Goal: Browse casually: Explore the website without a specific task or goal

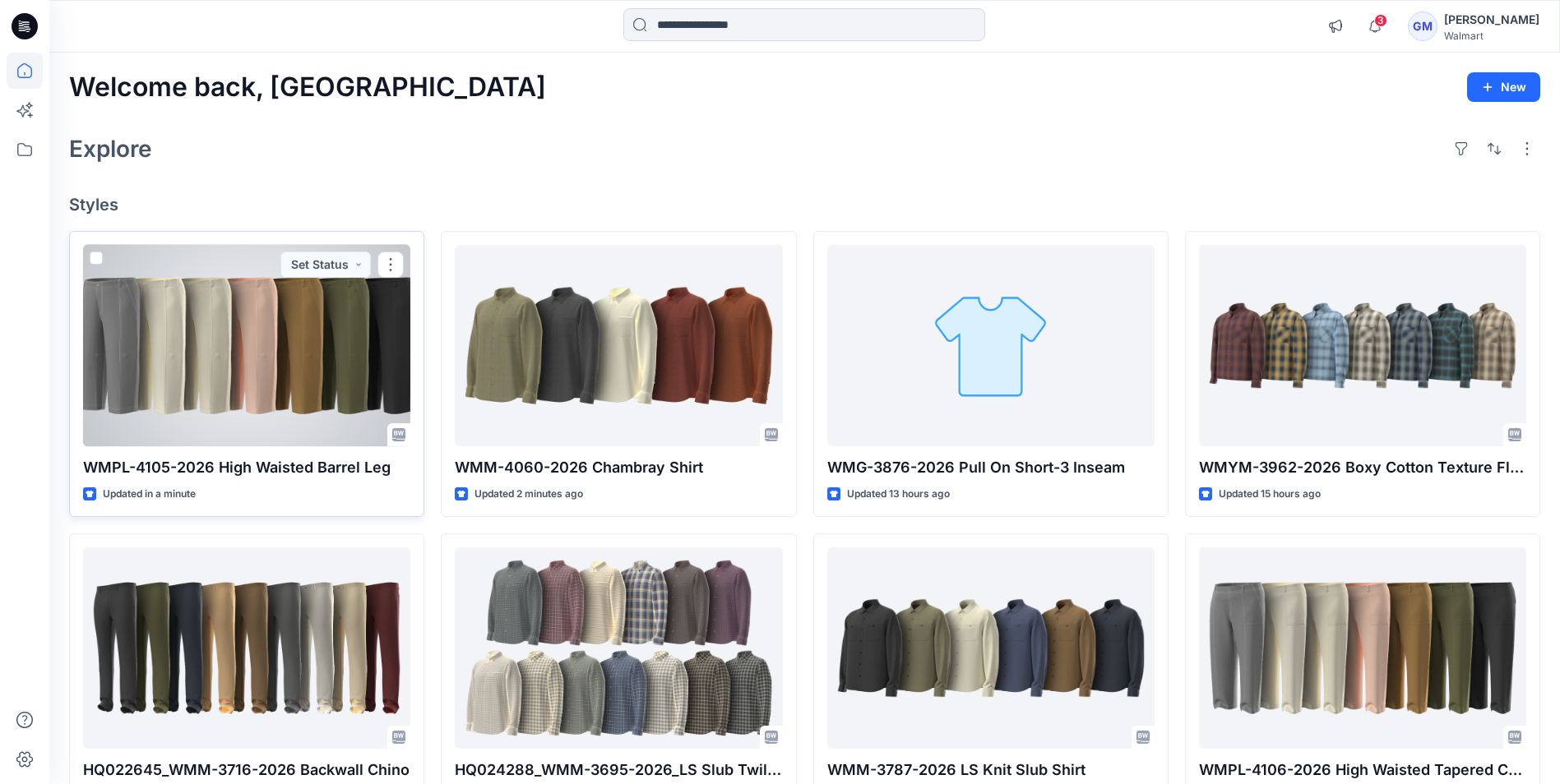
click at [280, 321] on div at bounding box center [247, 346] width 327 height 201
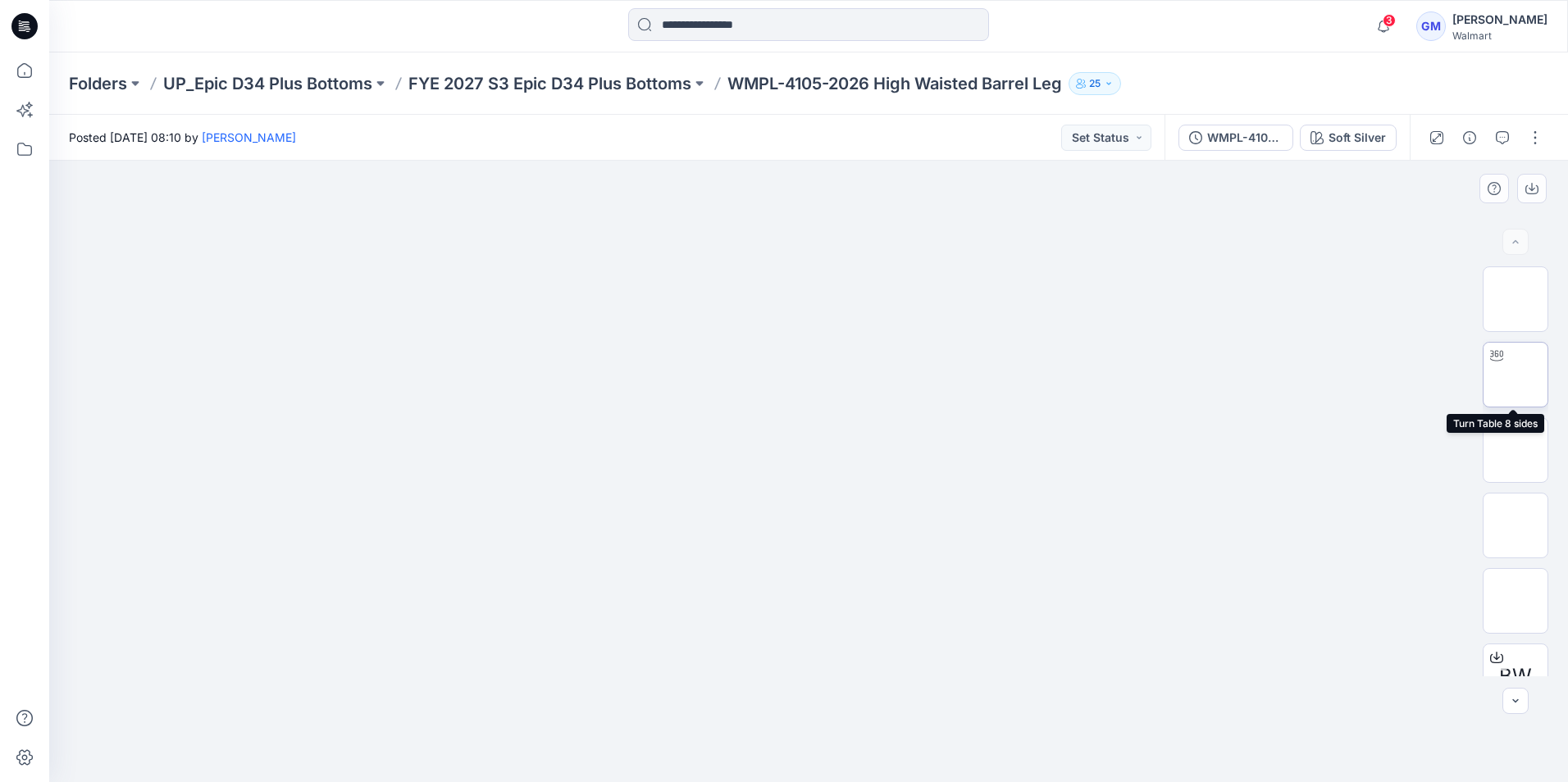
click at [1516, 375] on img at bounding box center [1516, 375] width 0 height 0
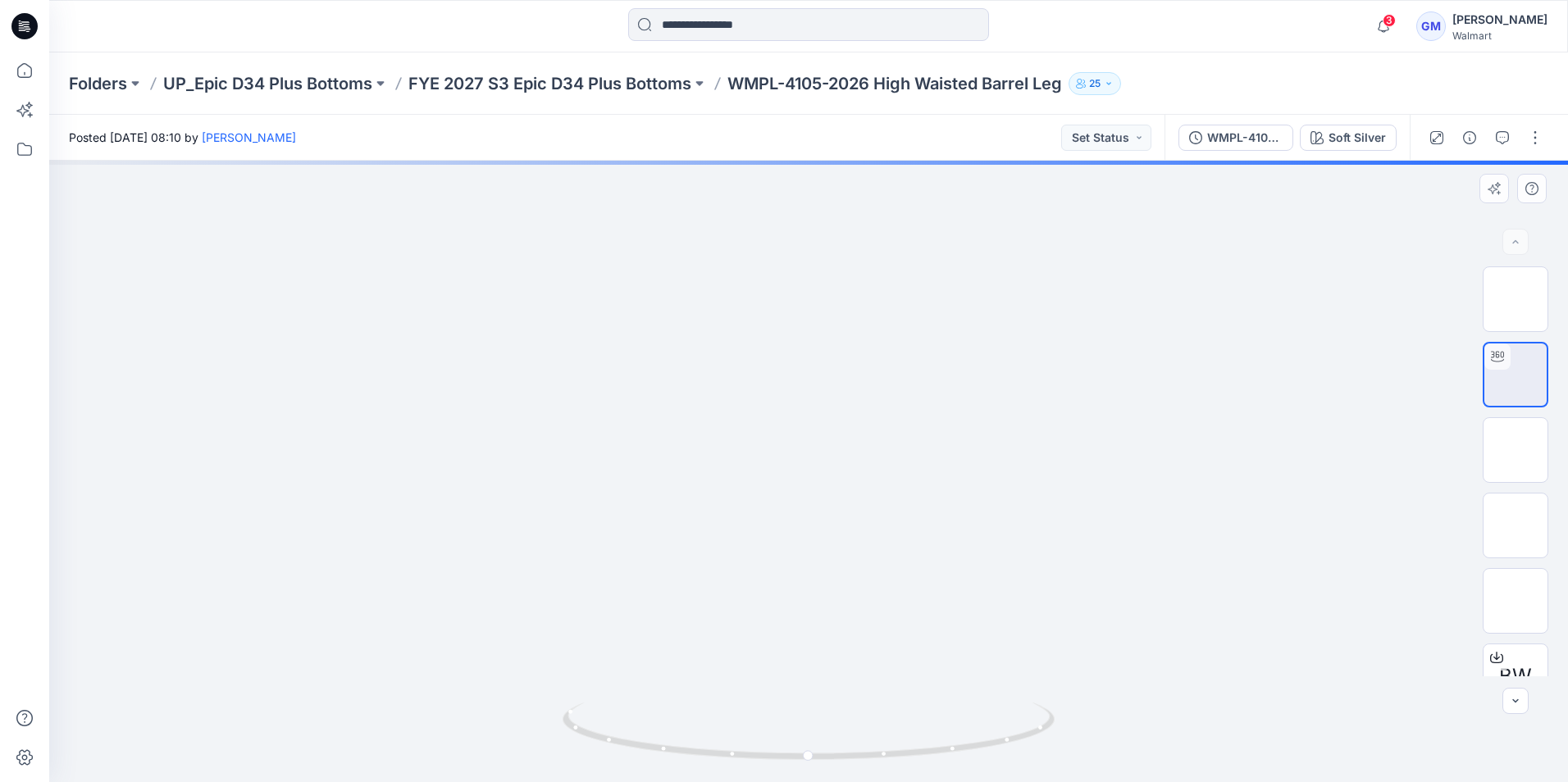
drag, startPoint x: 750, startPoint y: 580, endPoint x: 786, endPoint y: 275, distance: 307.1
drag, startPoint x: 770, startPoint y: 601, endPoint x: 770, endPoint y: 402, distance: 199.0
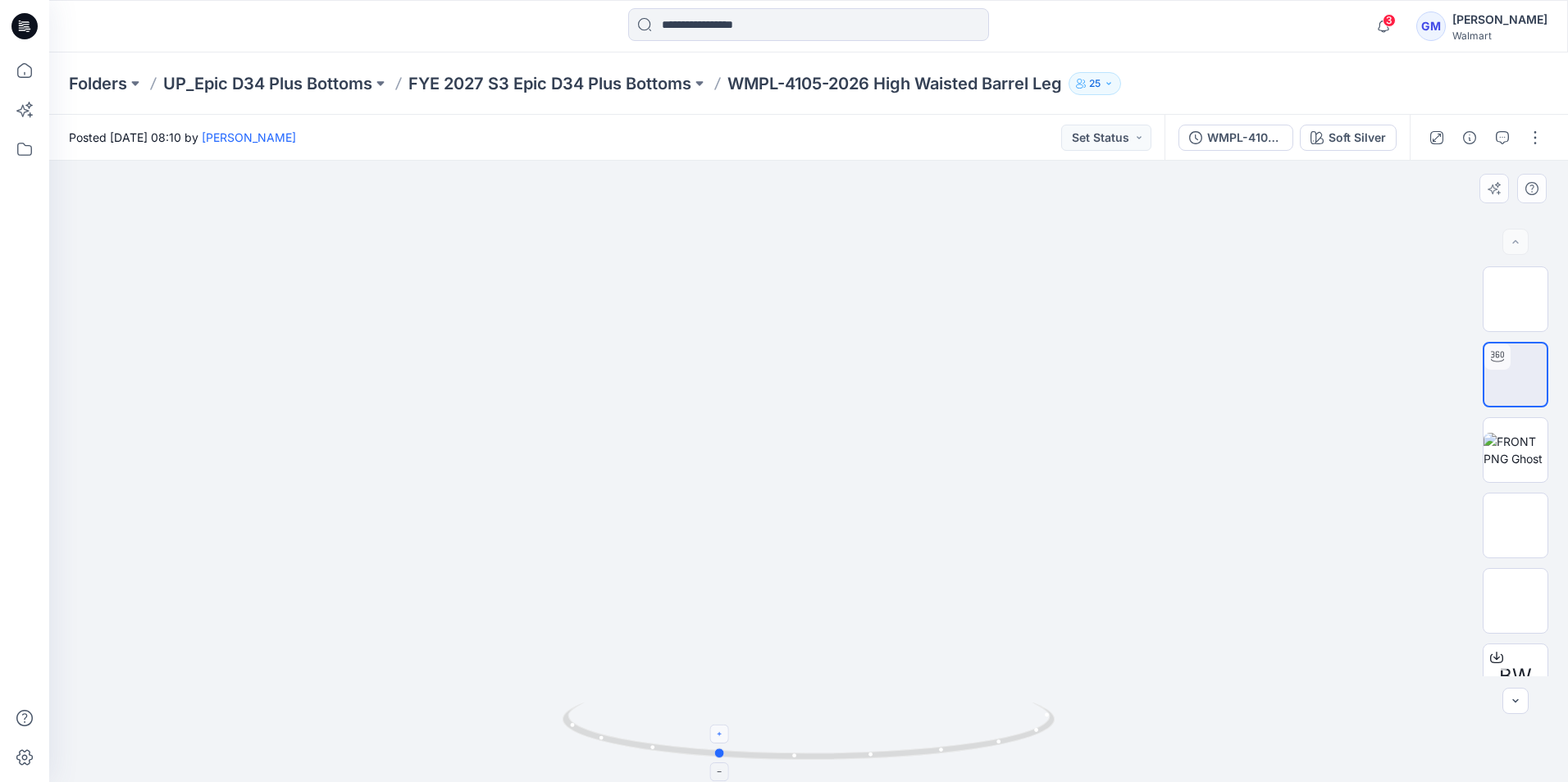
drag, startPoint x: 809, startPoint y: 761, endPoint x: 717, endPoint y: 732, distance: 96.5
click at [717, 732] on icon at bounding box center [811, 734] width 496 height 62
click at [532, 34] on div at bounding box center [808, 25] width 760 height 36
drag, startPoint x: 826, startPoint y: 351, endPoint x: 831, endPoint y: 524, distance: 173.1
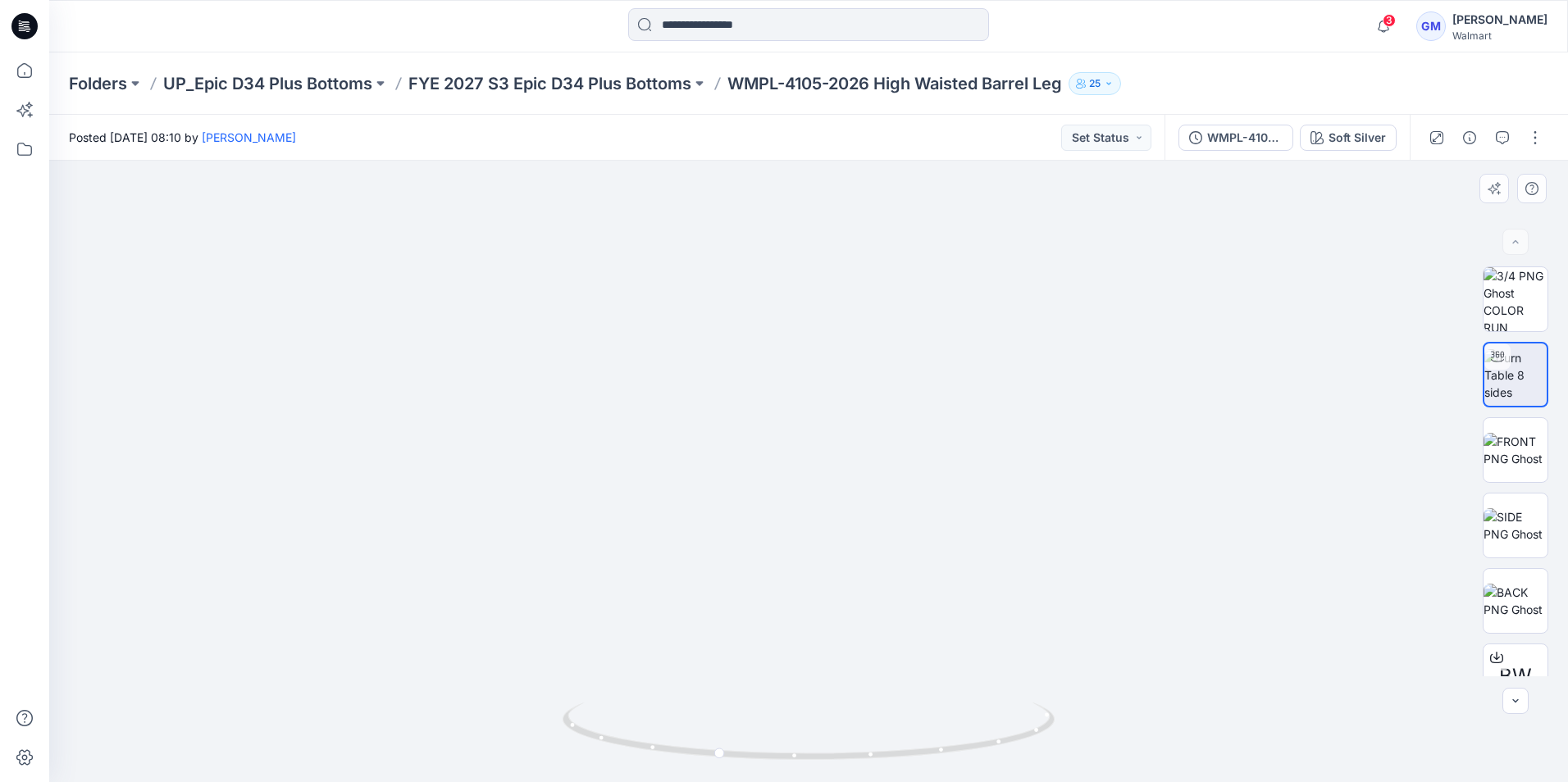
drag, startPoint x: 827, startPoint y: 324, endPoint x: 828, endPoint y: 524, distance: 200.0
drag, startPoint x: 866, startPoint y: 304, endPoint x: 859, endPoint y: 533, distance: 229.1
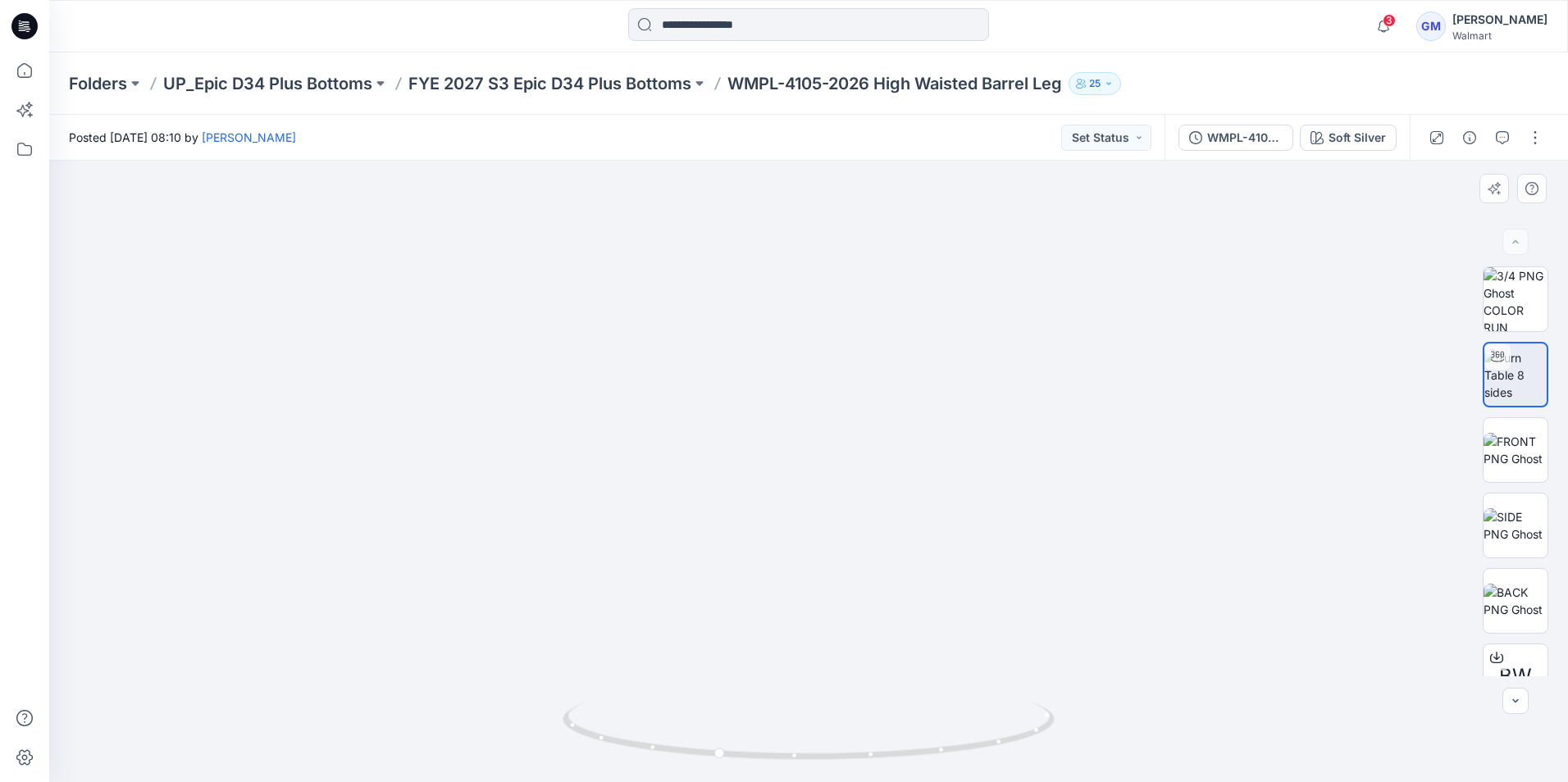
drag, startPoint x: 882, startPoint y: 492, endPoint x: 878, endPoint y: 507, distance: 15.5
drag, startPoint x: 823, startPoint y: 402, endPoint x: 830, endPoint y: 312, distance: 90.3
click at [830, 312] on img at bounding box center [825, 63] width 2242 height 1438
drag, startPoint x: 857, startPoint y: 503, endPoint x: 847, endPoint y: 509, distance: 11.7
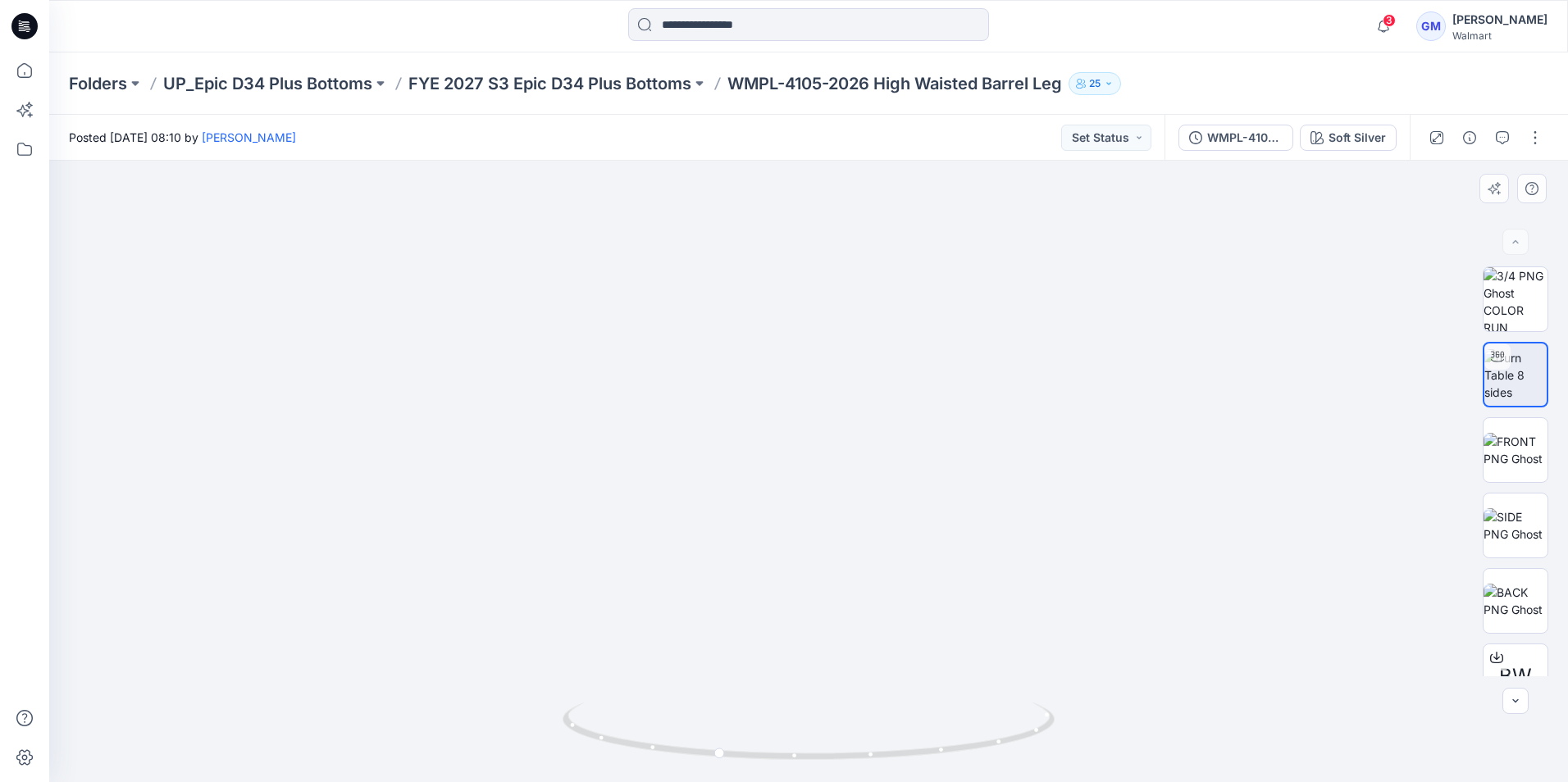
click at [847, 509] on img at bounding box center [813, 66] width 2242 height 1432
drag, startPoint x: 798, startPoint y: 762, endPoint x: 416, endPoint y: 689, distance: 388.9
click at [416, 689] on div at bounding box center [808, 471] width 1519 height 622
drag, startPoint x: 828, startPoint y: 752, endPoint x: 710, endPoint y: 747, distance: 118.1
click at [710, 747] on icon at bounding box center [811, 734] width 496 height 62
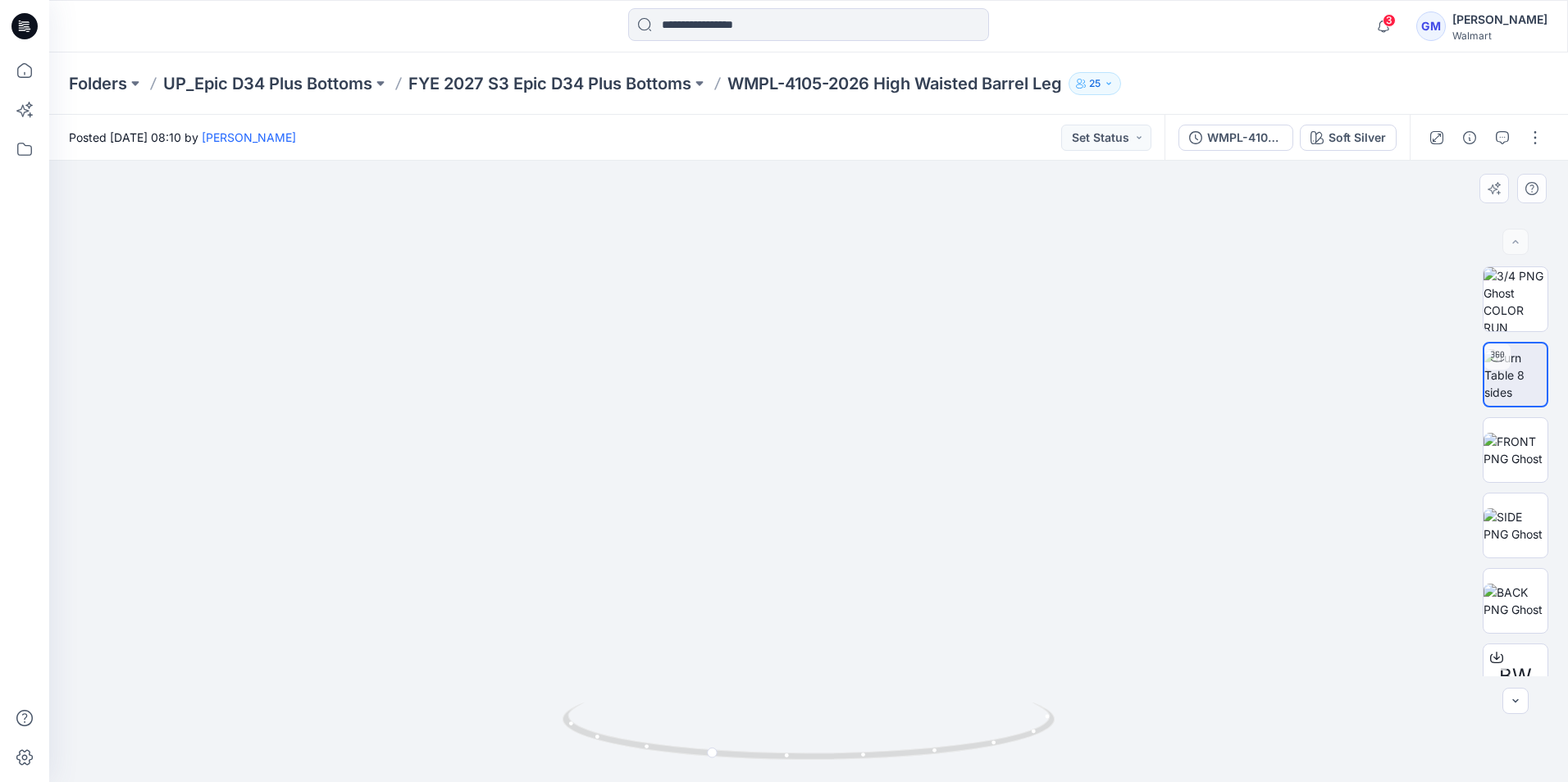
drag, startPoint x: 791, startPoint y: 669, endPoint x: 787, endPoint y: 647, distance: 22.4
click at [787, 647] on img at bounding box center [809, 450] width 678 height 678
drag, startPoint x: 729, startPoint y: 376, endPoint x: 684, endPoint y: 433, distance: 72.6
drag, startPoint x: 667, startPoint y: 400, endPoint x: 683, endPoint y: 576, distance: 176.7
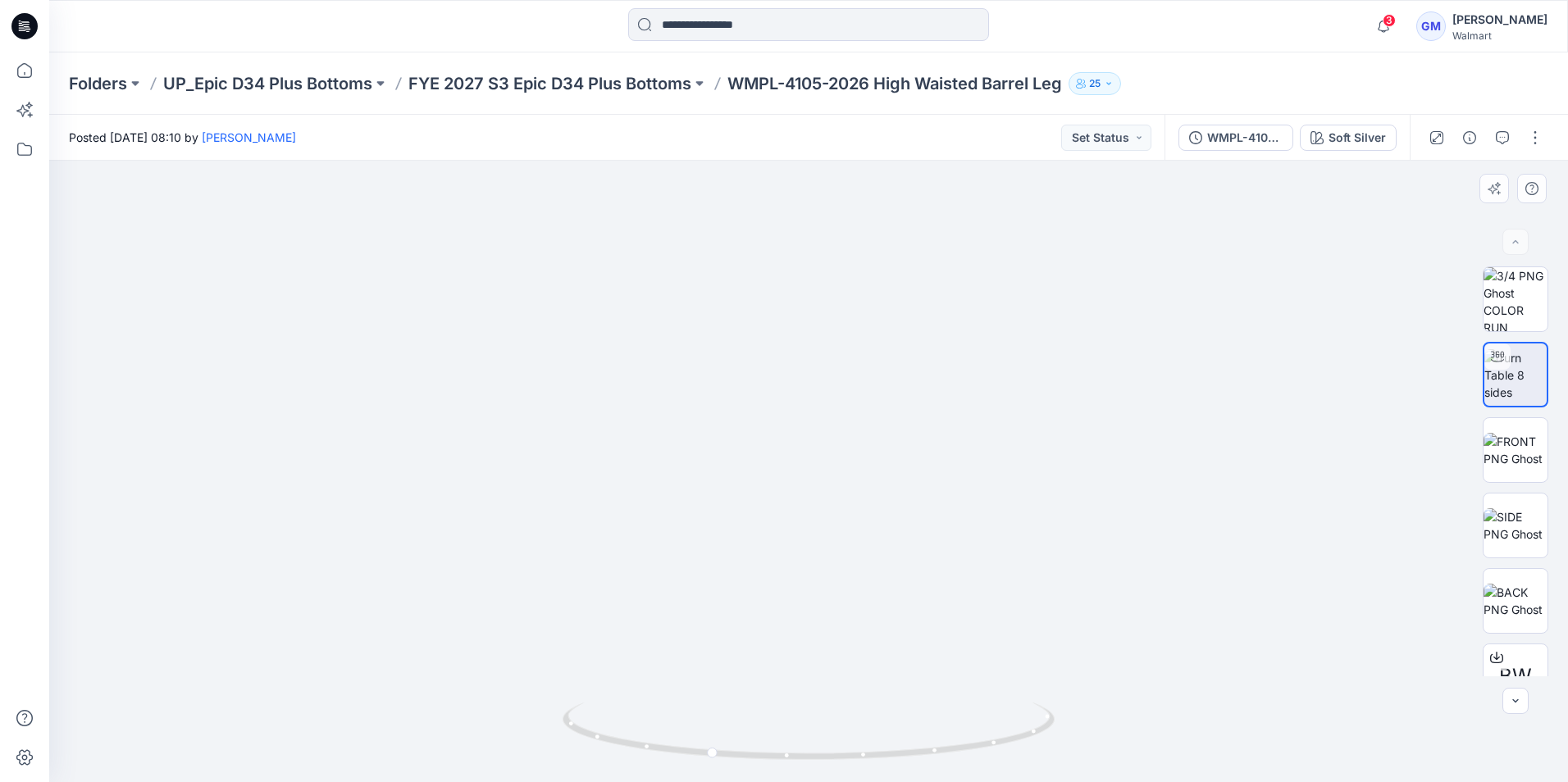
drag, startPoint x: 716, startPoint y: 759, endPoint x: 875, endPoint y: 765, distance: 159.1
click at [875, 765] on icon at bounding box center [811, 734] width 496 height 62
drag, startPoint x: 781, startPoint y: 537, endPoint x: 808, endPoint y: 444, distance: 96.8
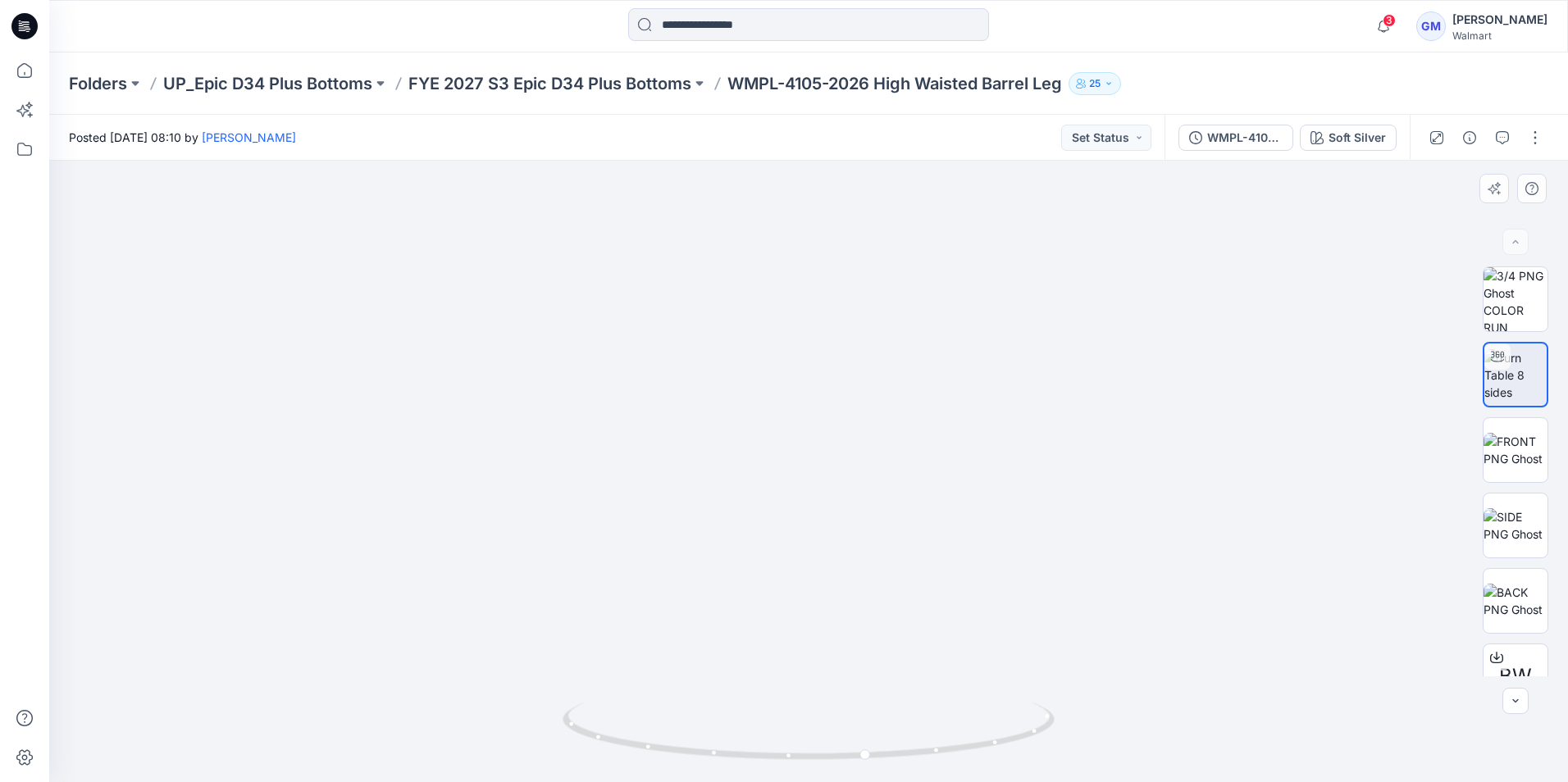
drag, startPoint x: 801, startPoint y: 554, endPoint x: 802, endPoint y: 409, distance: 145.0
drag, startPoint x: 807, startPoint y: 349, endPoint x: 783, endPoint y: 425, distance: 79.7
click at [819, 494] on img at bounding box center [808, 415] width 901 height 733
drag, startPoint x: 784, startPoint y: 581, endPoint x: 797, endPoint y: 404, distance: 177.5
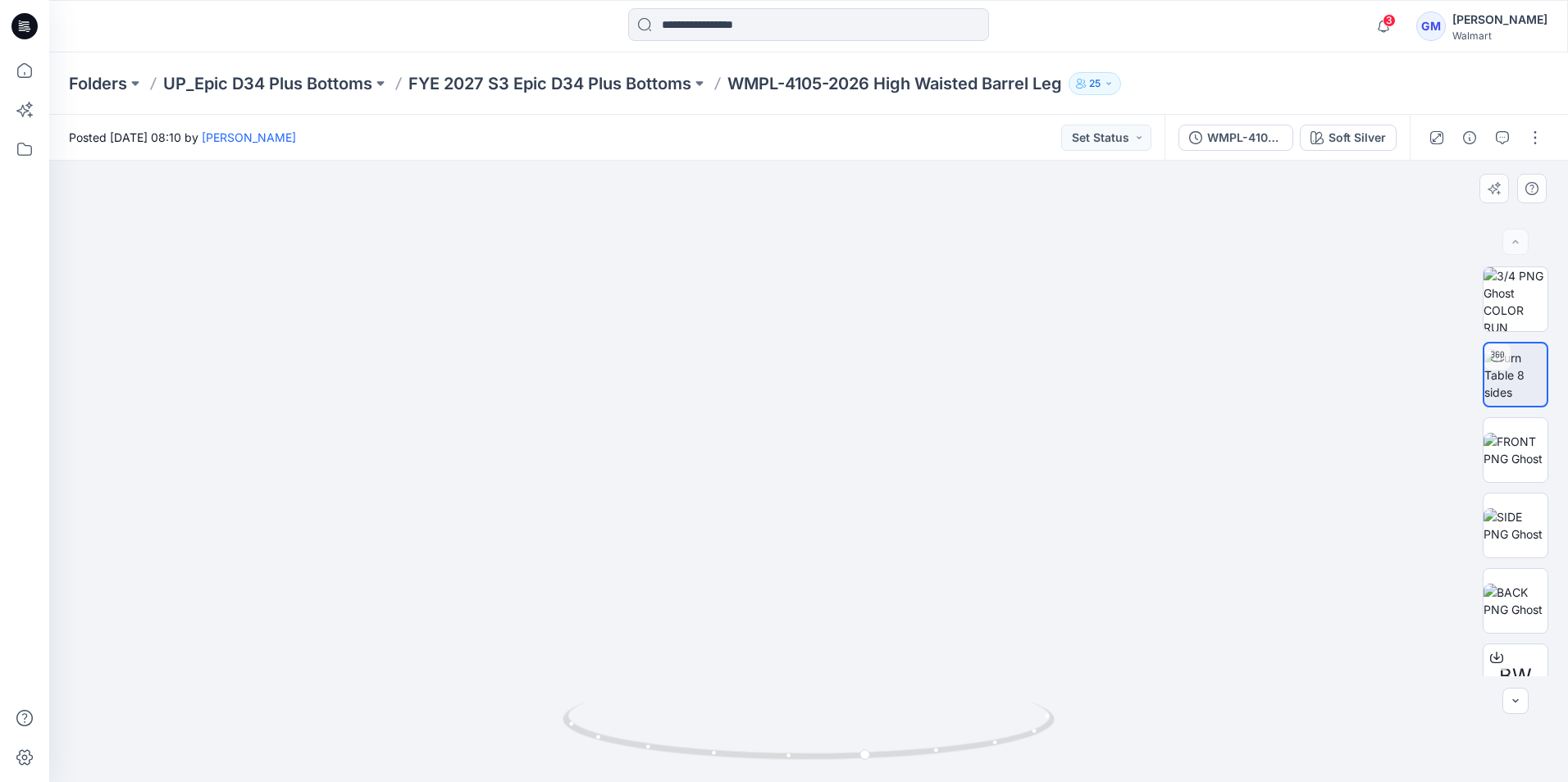
click at [797, 404] on img at bounding box center [808, 96] width 2465 height 1374
drag, startPoint x: 775, startPoint y: 522, endPoint x: 792, endPoint y: 417, distance: 106.4
click at [792, 417] on img at bounding box center [808, 294] width 1124 height 976
click at [21, 22] on icon at bounding box center [25, 21] width 8 height 1
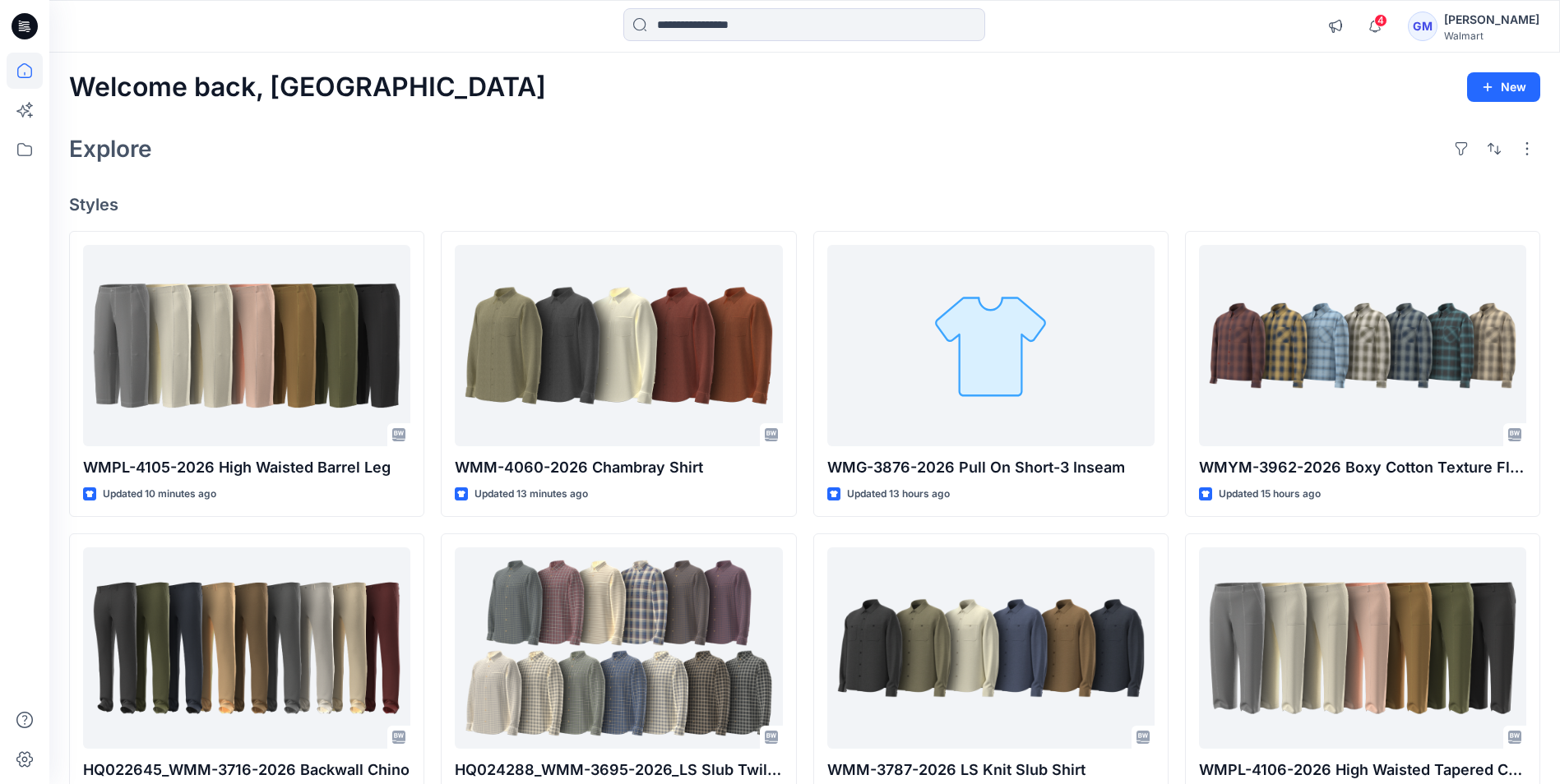
scroll to position [357, 0]
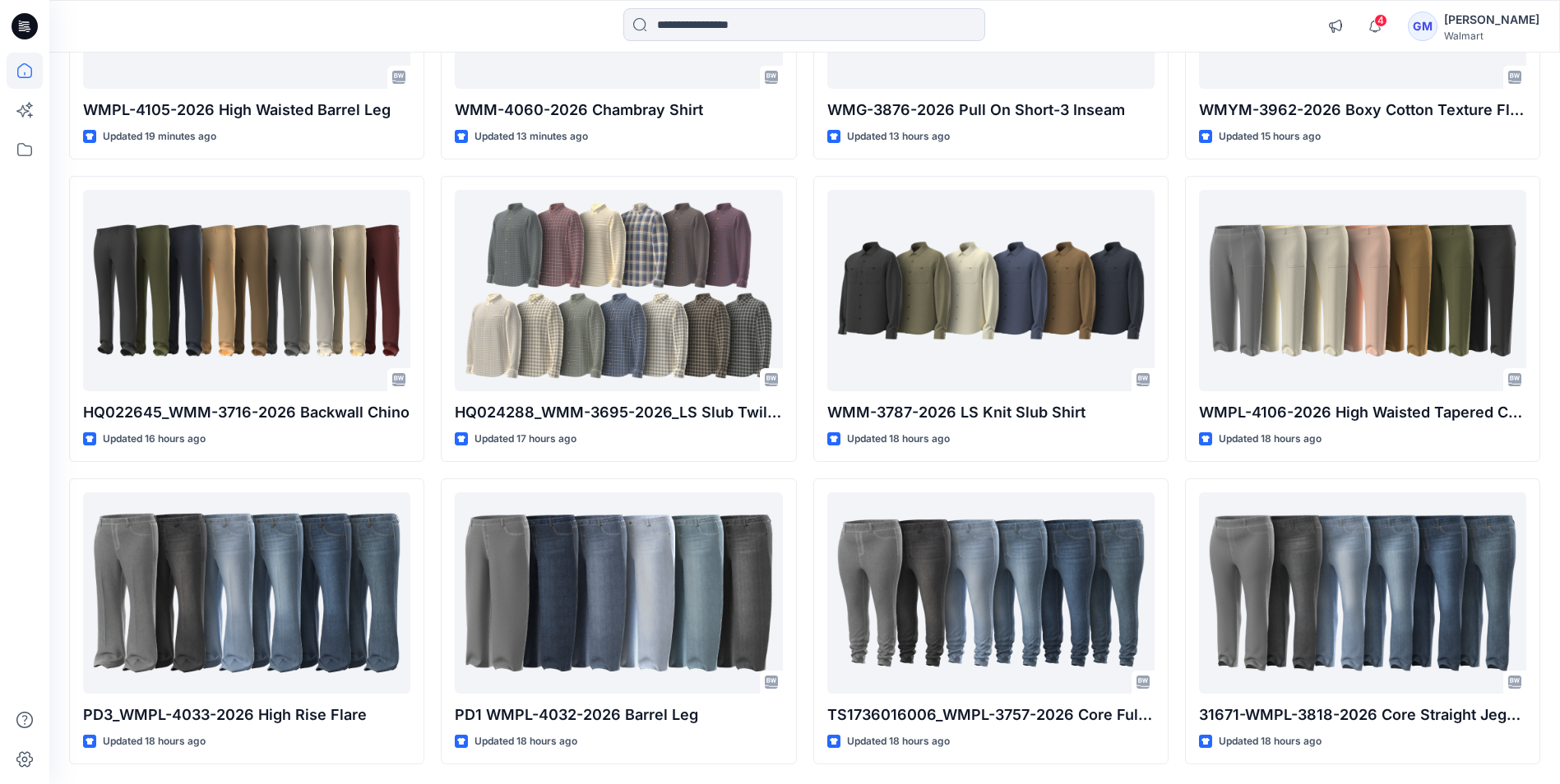
click at [24, 30] on icon at bounding box center [24, 26] width 26 height 26
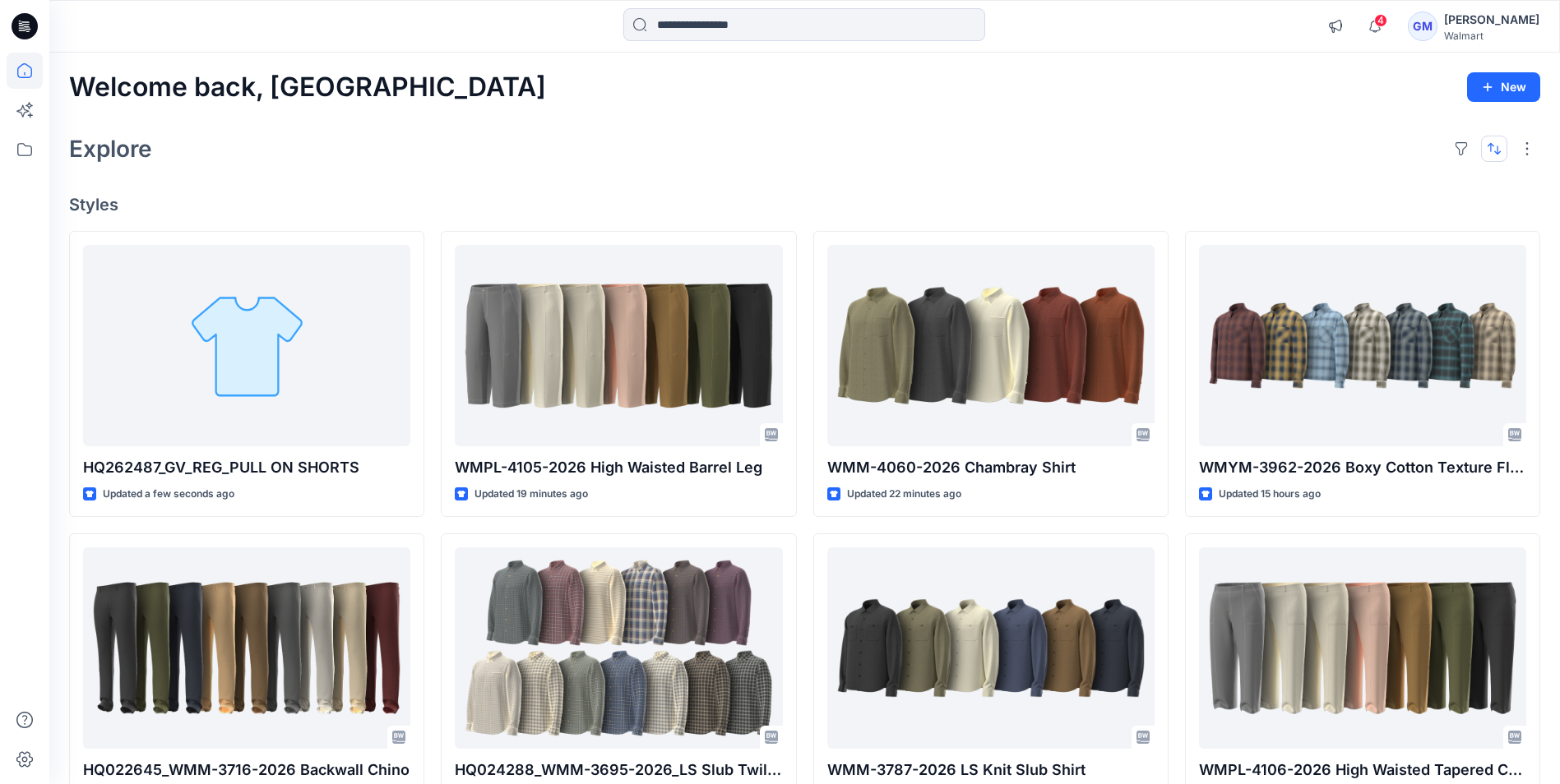
click at [1497, 149] on button "button" at bounding box center [1494, 148] width 26 height 26
click at [1429, 220] on p "A to Z" at bounding box center [1439, 227] width 104 height 17
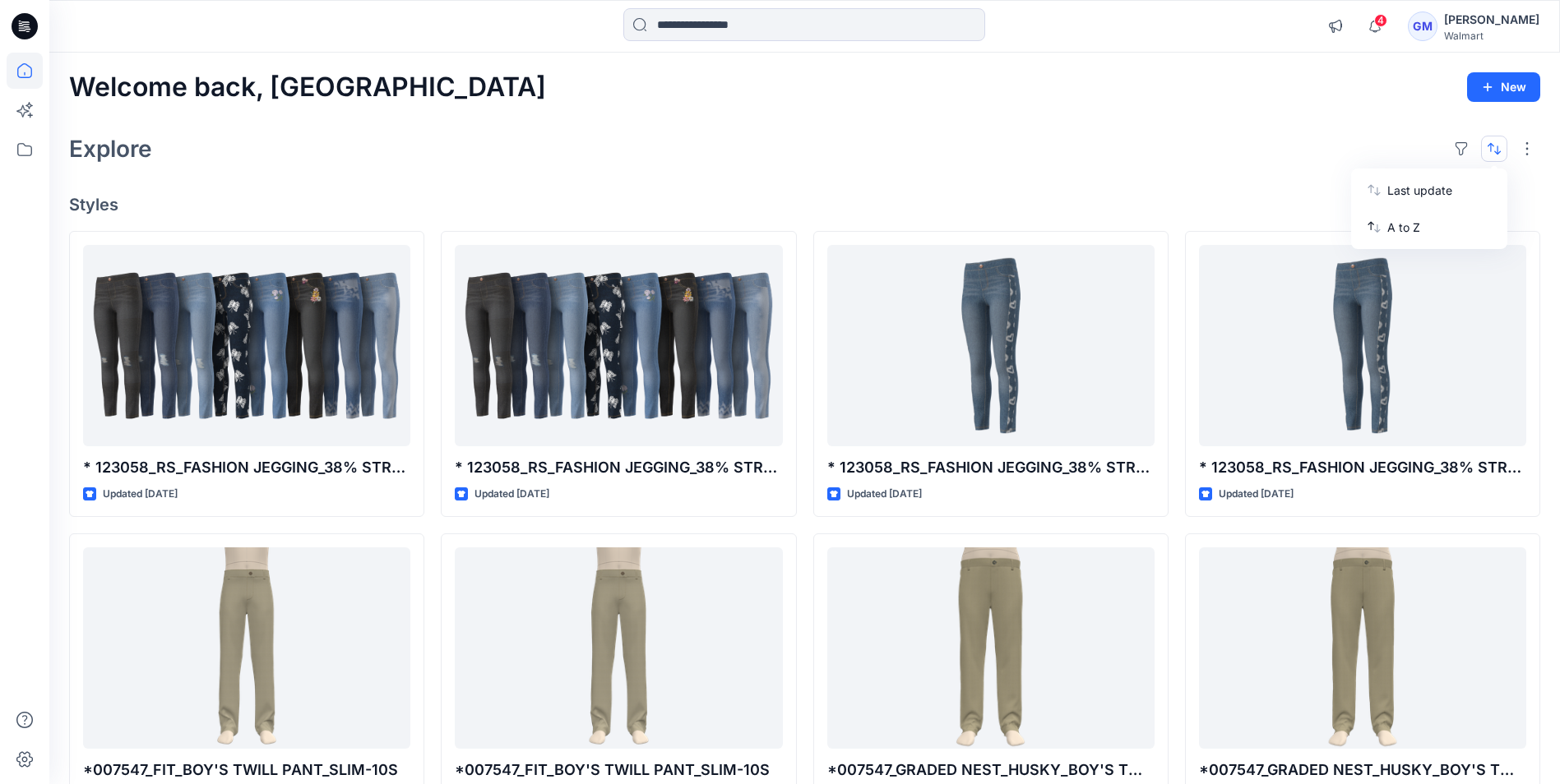
click at [1248, 180] on div "Welcome back, Gayan New Explore Last update A to Z Styles * 123058_RS_FASHION J…" at bounding box center [805, 626] width 1511 height 1149
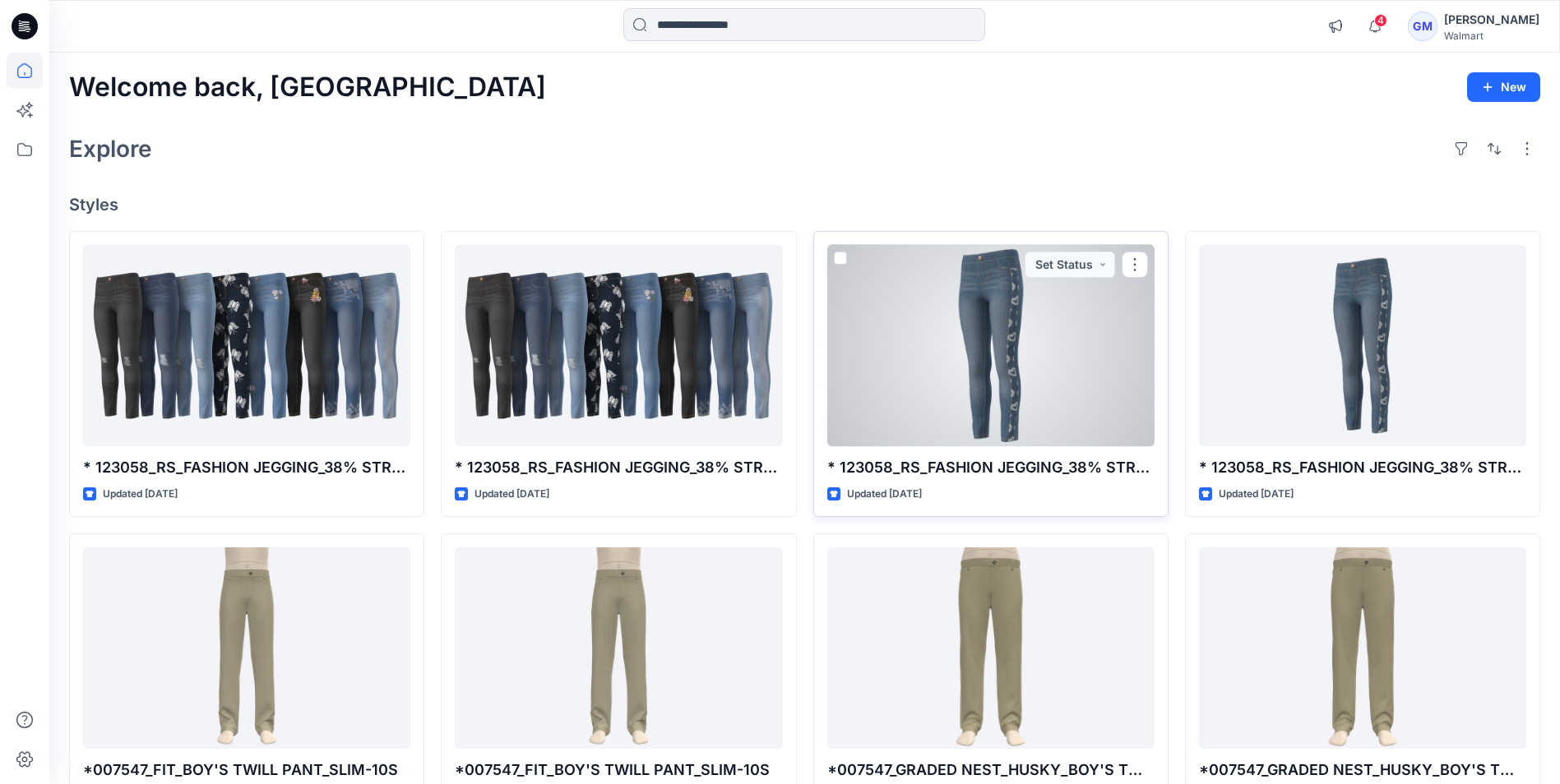
click at [1045, 322] on div at bounding box center [991, 346] width 327 height 201
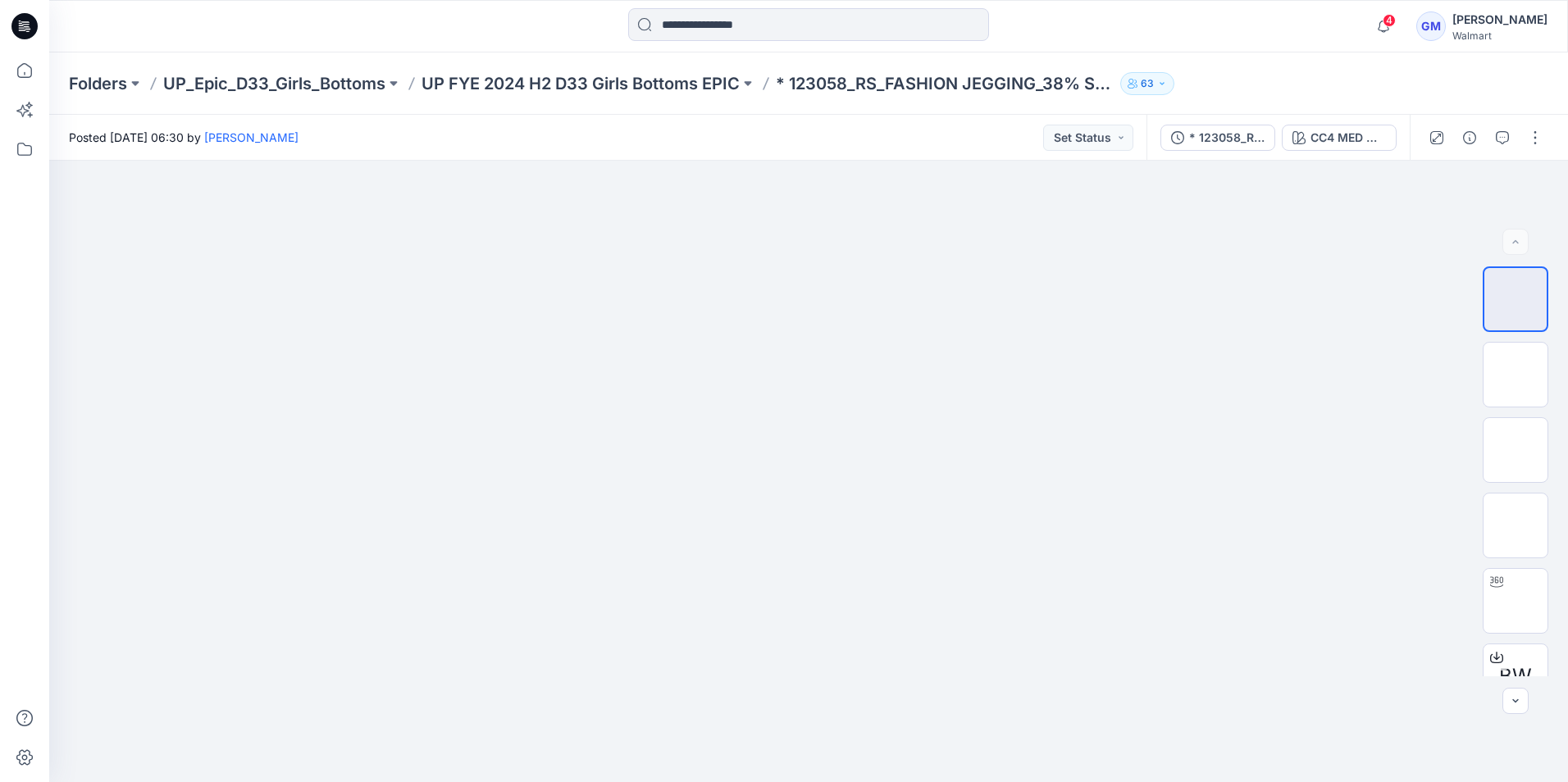
click at [30, 30] on icon at bounding box center [24, 26] width 26 height 26
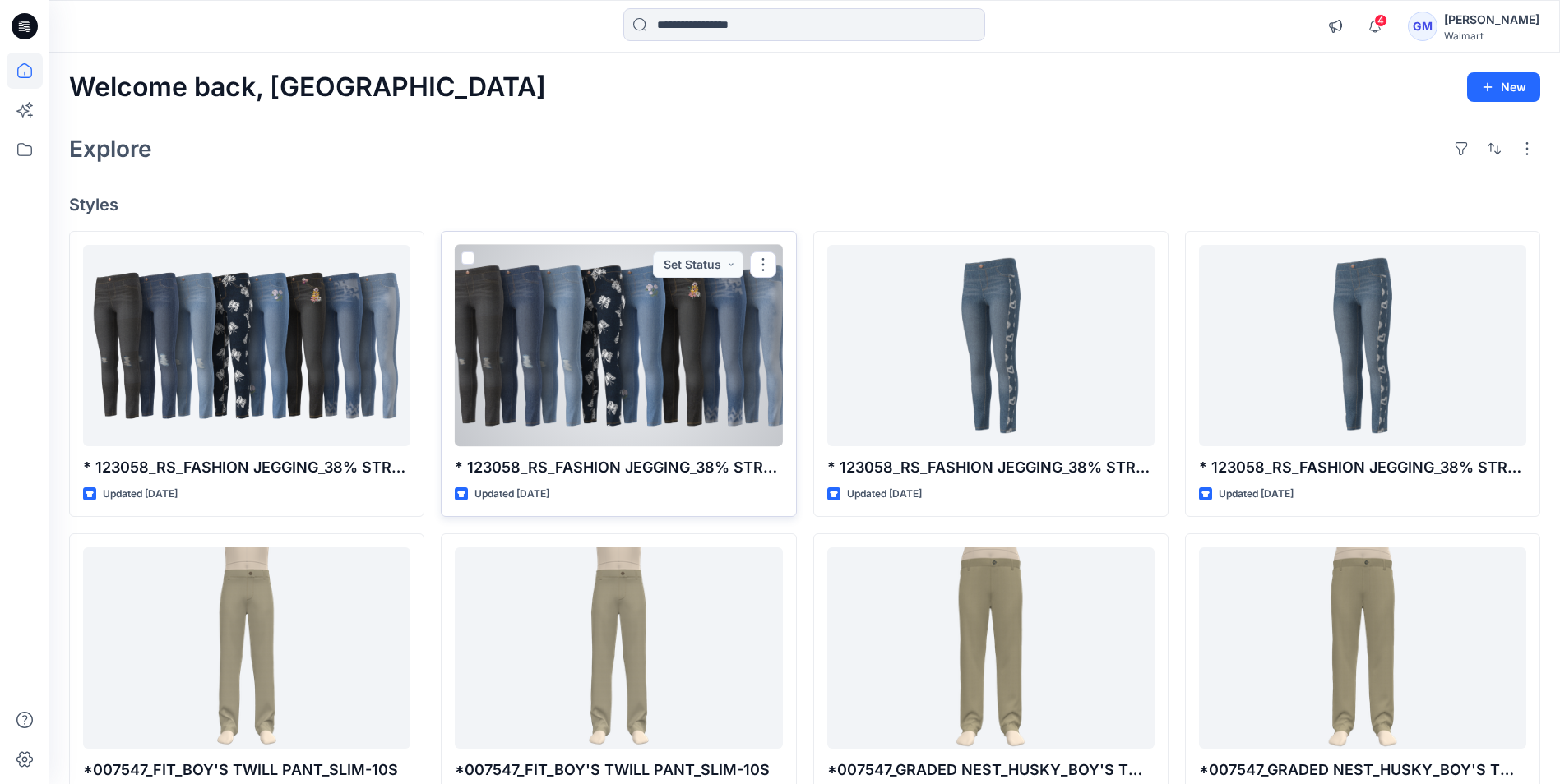
click at [696, 295] on div at bounding box center [619, 346] width 327 height 201
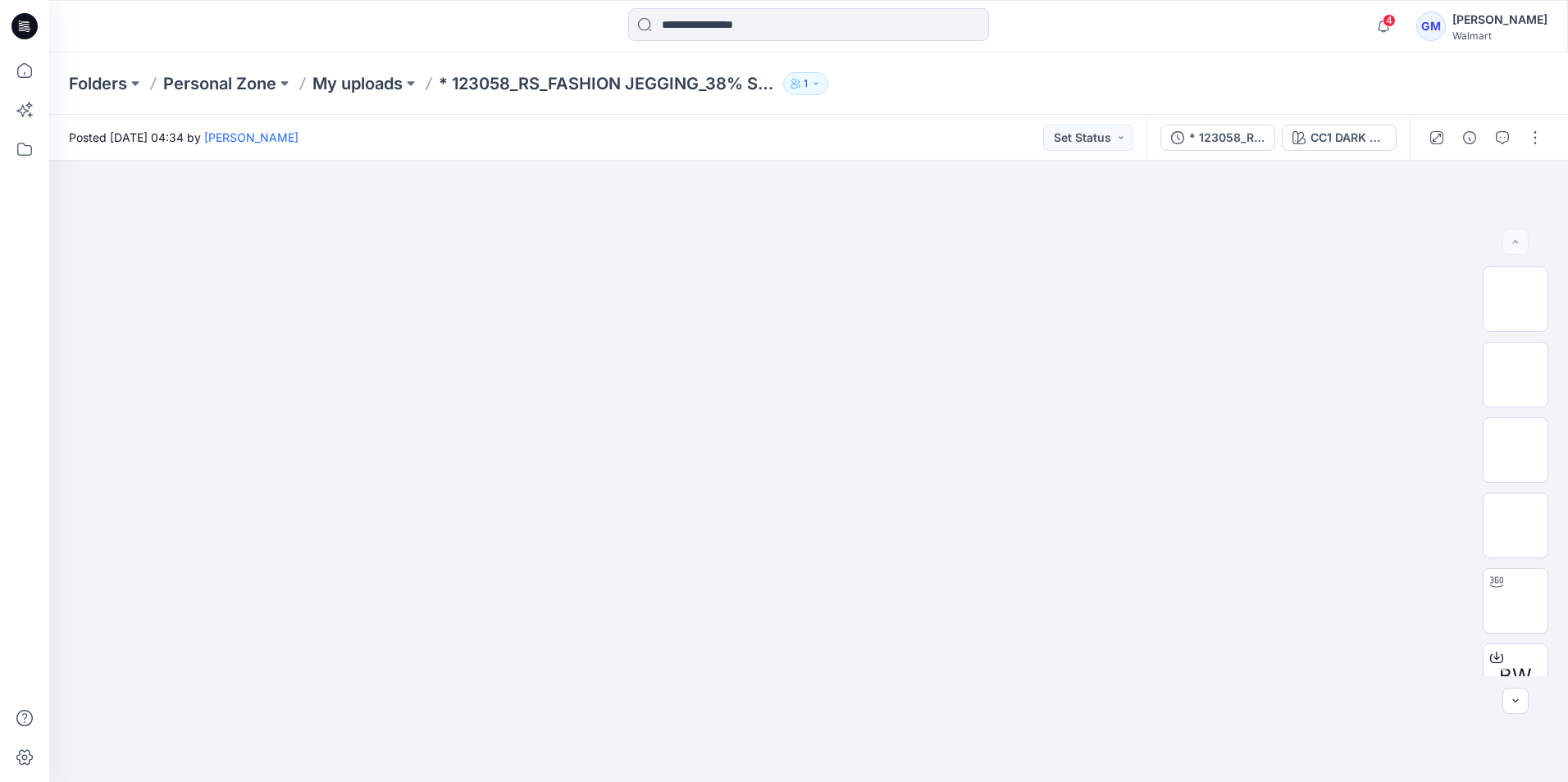
click at [24, 29] on icon at bounding box center [24, 26] width 26 height 26
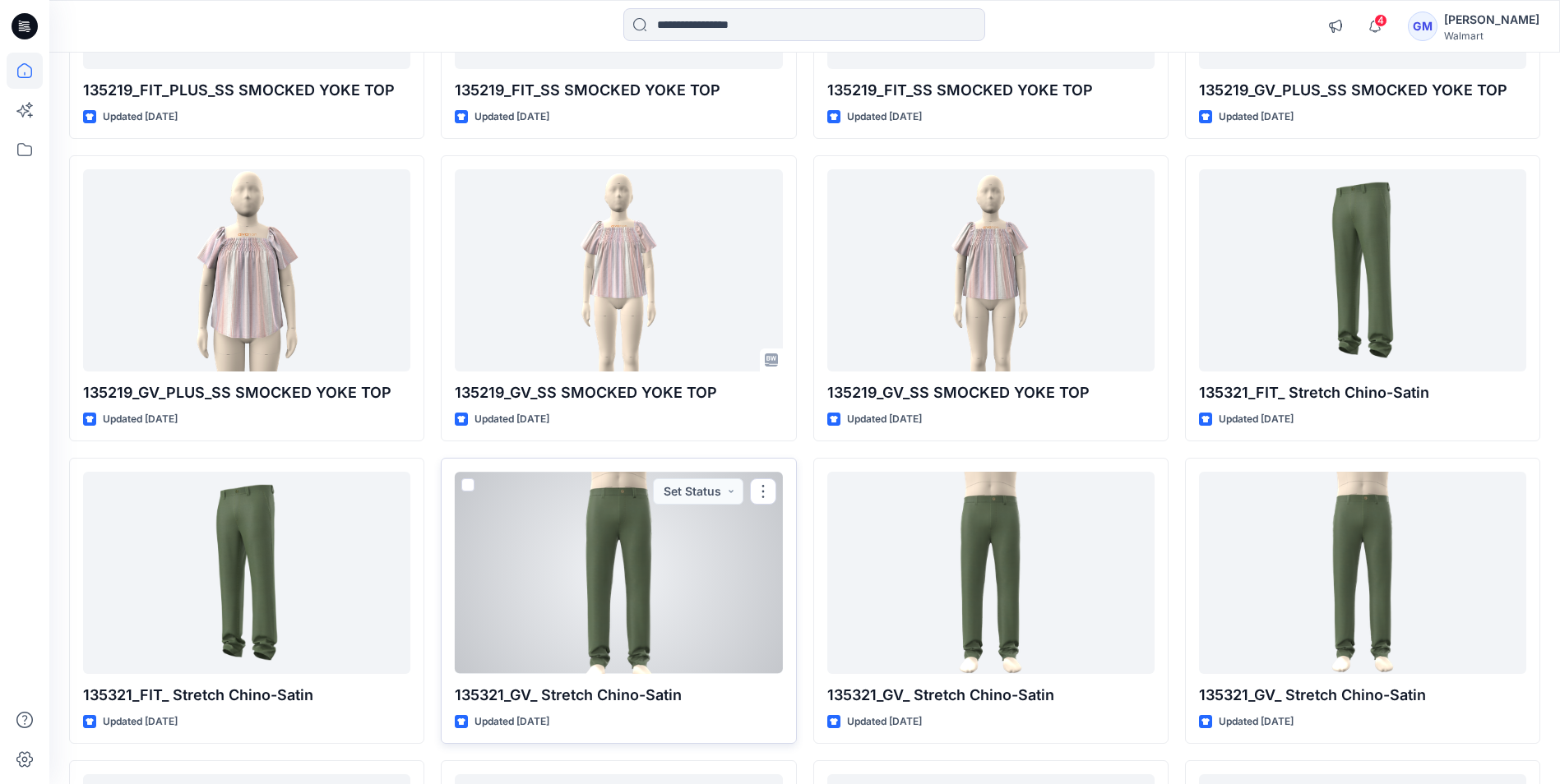
scroll to position [240010, 0]
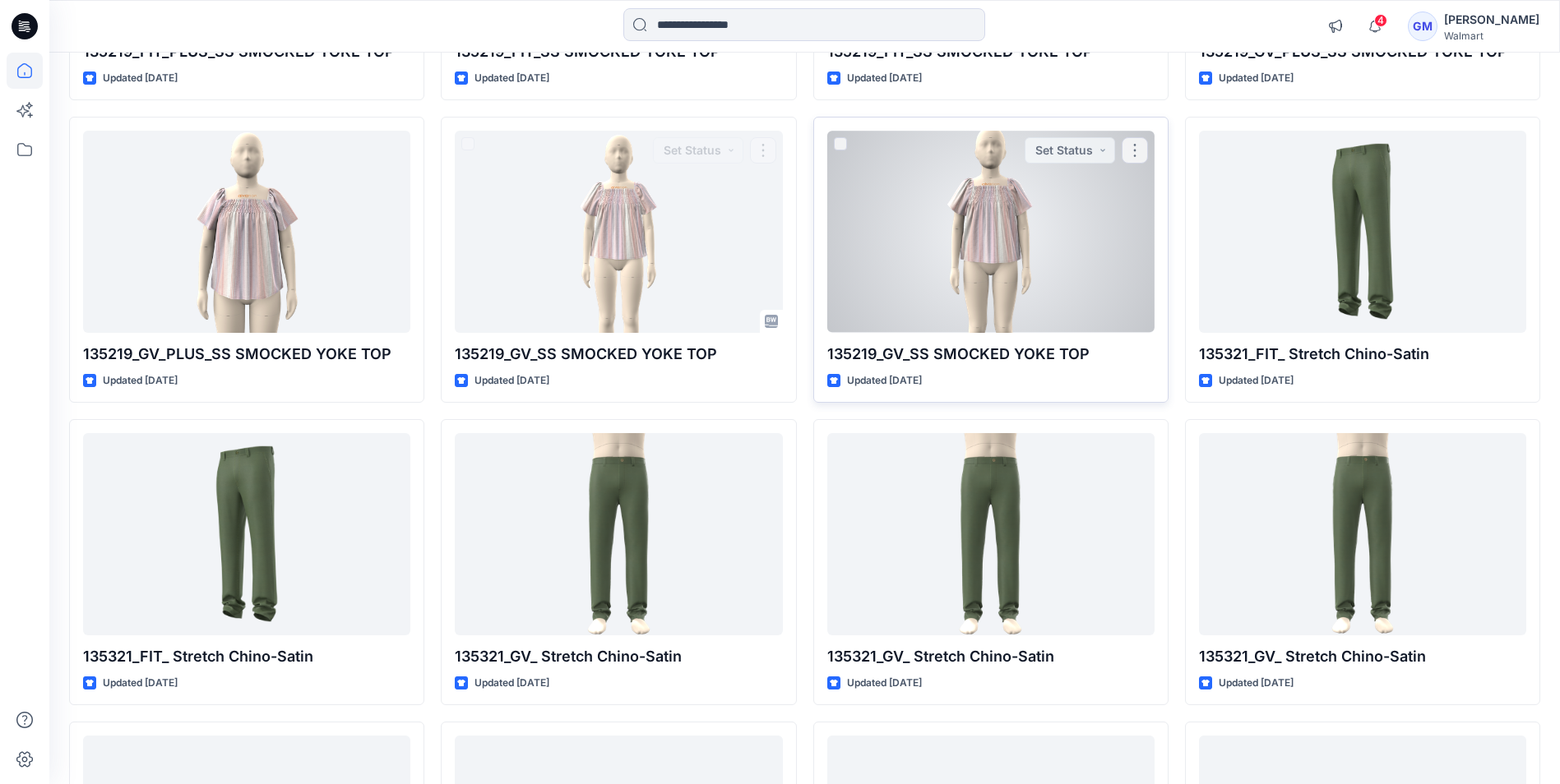
drag, startPoint x: 688, startPoint y: 276, endPoint x: 963, endPoint y: 252, distance: 276.0
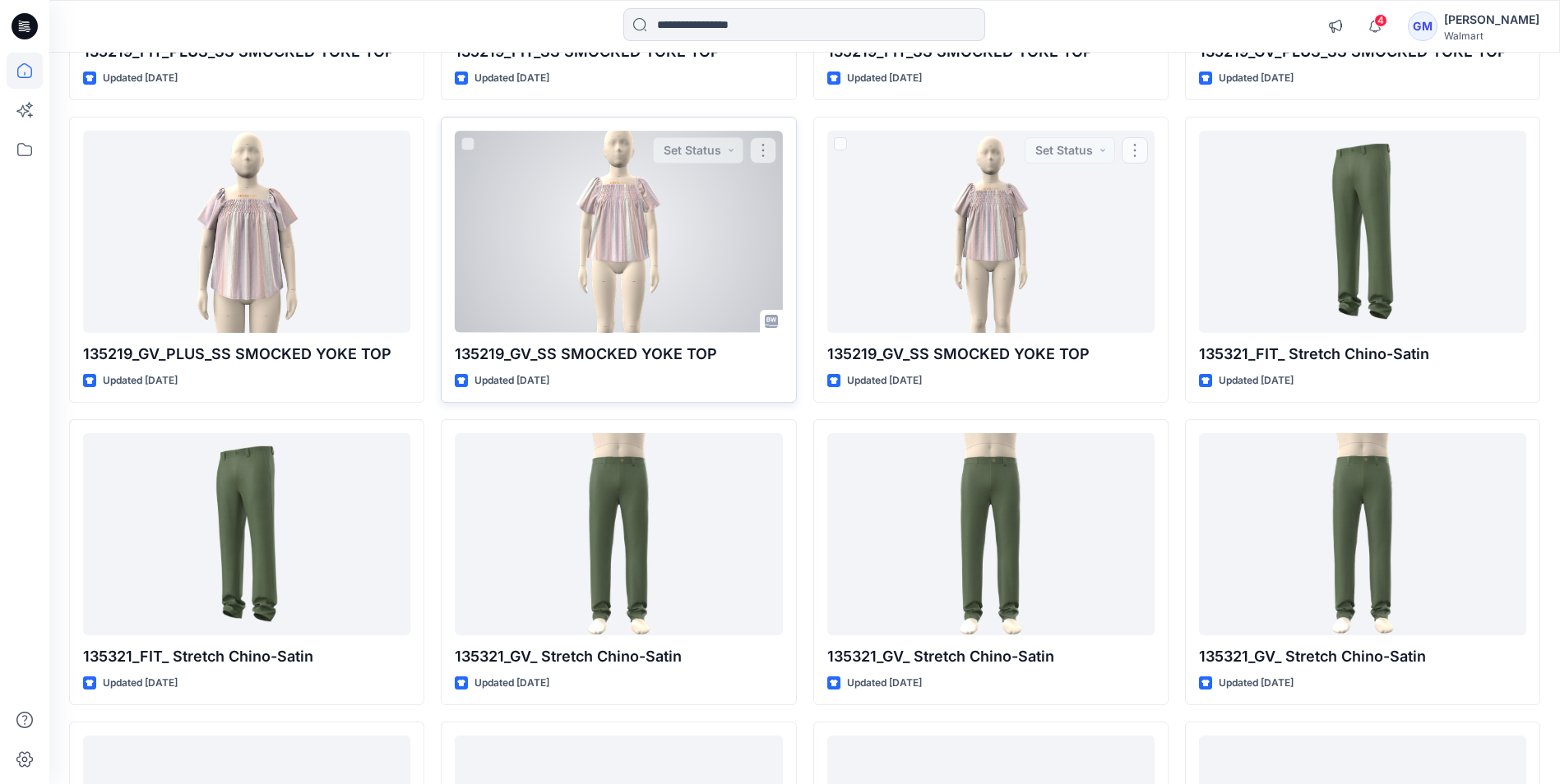
drag, startPoint x: 963, startPoint y: 252, endPoint x: 728, endPoint y: 286, distance: 237.4
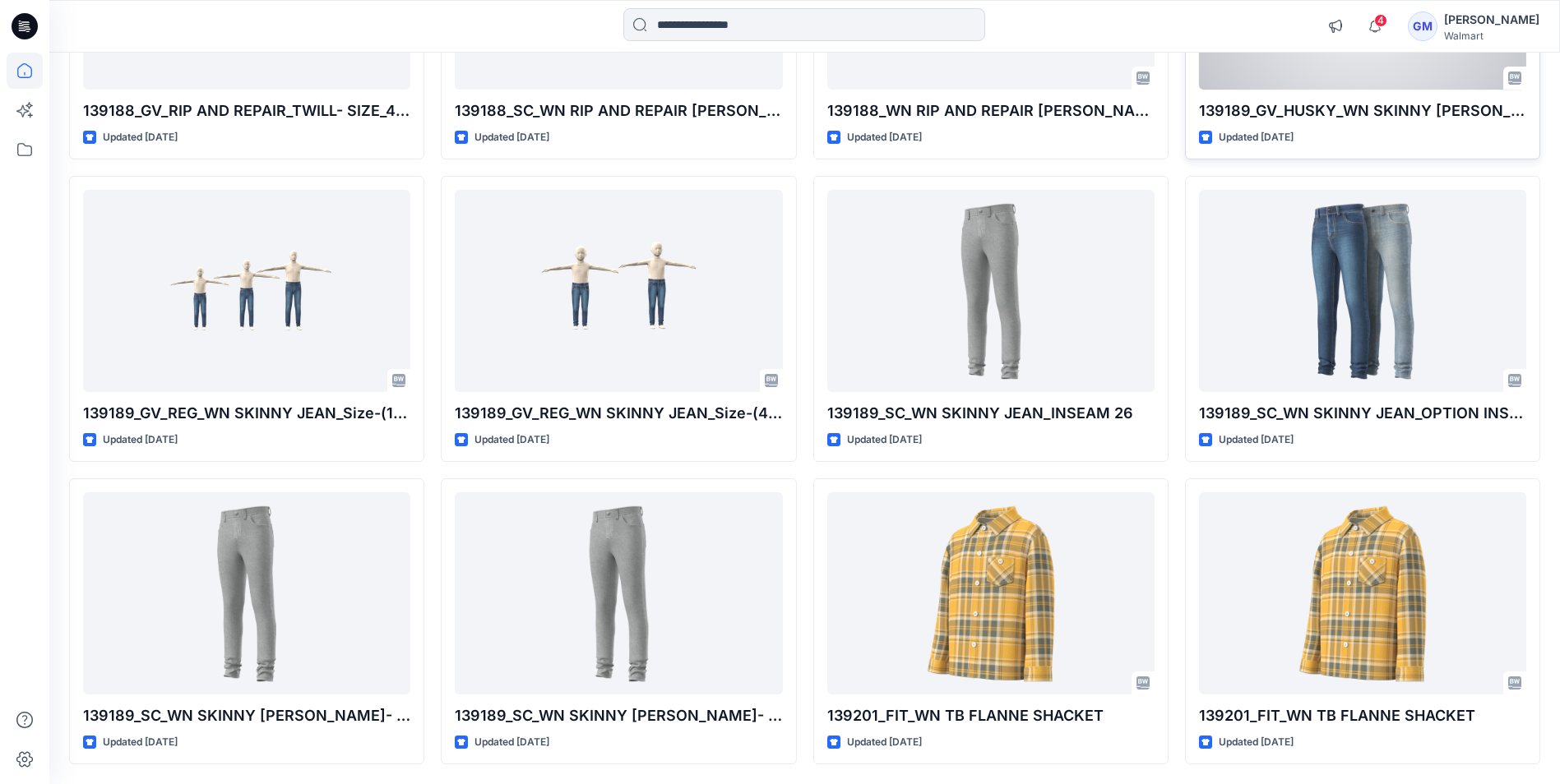
scroll to position [254968, 0]
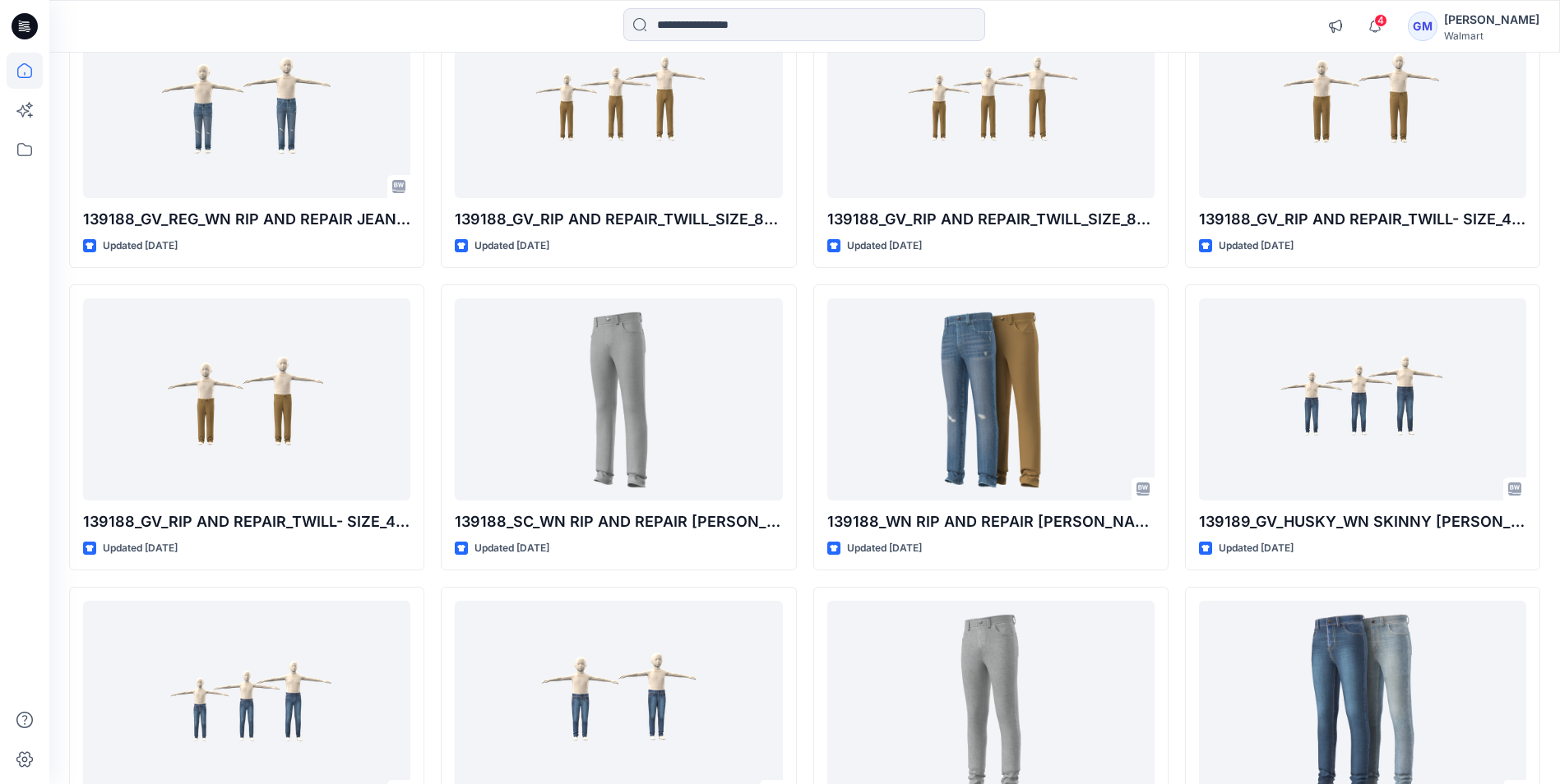
drag, startPoint x: 1433, startPoint y: 27, endPoint x: 1444, endPoint y: 24, distance: 11.4
click at [1444, 27] on div "[PERSON_NAME]" at bounding box center [1491, 19] width 96 height 19
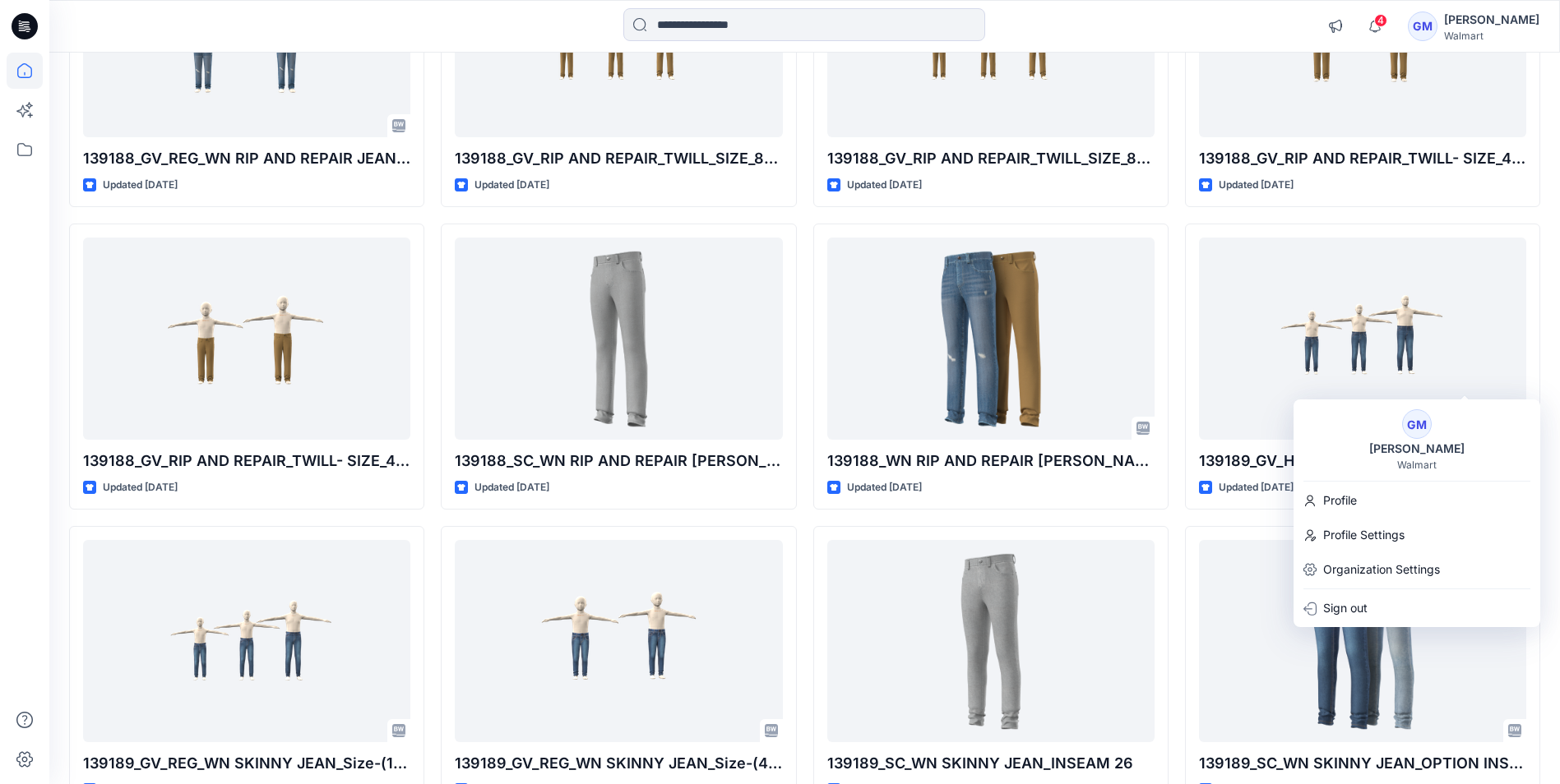
scroll to position [255380, 0]
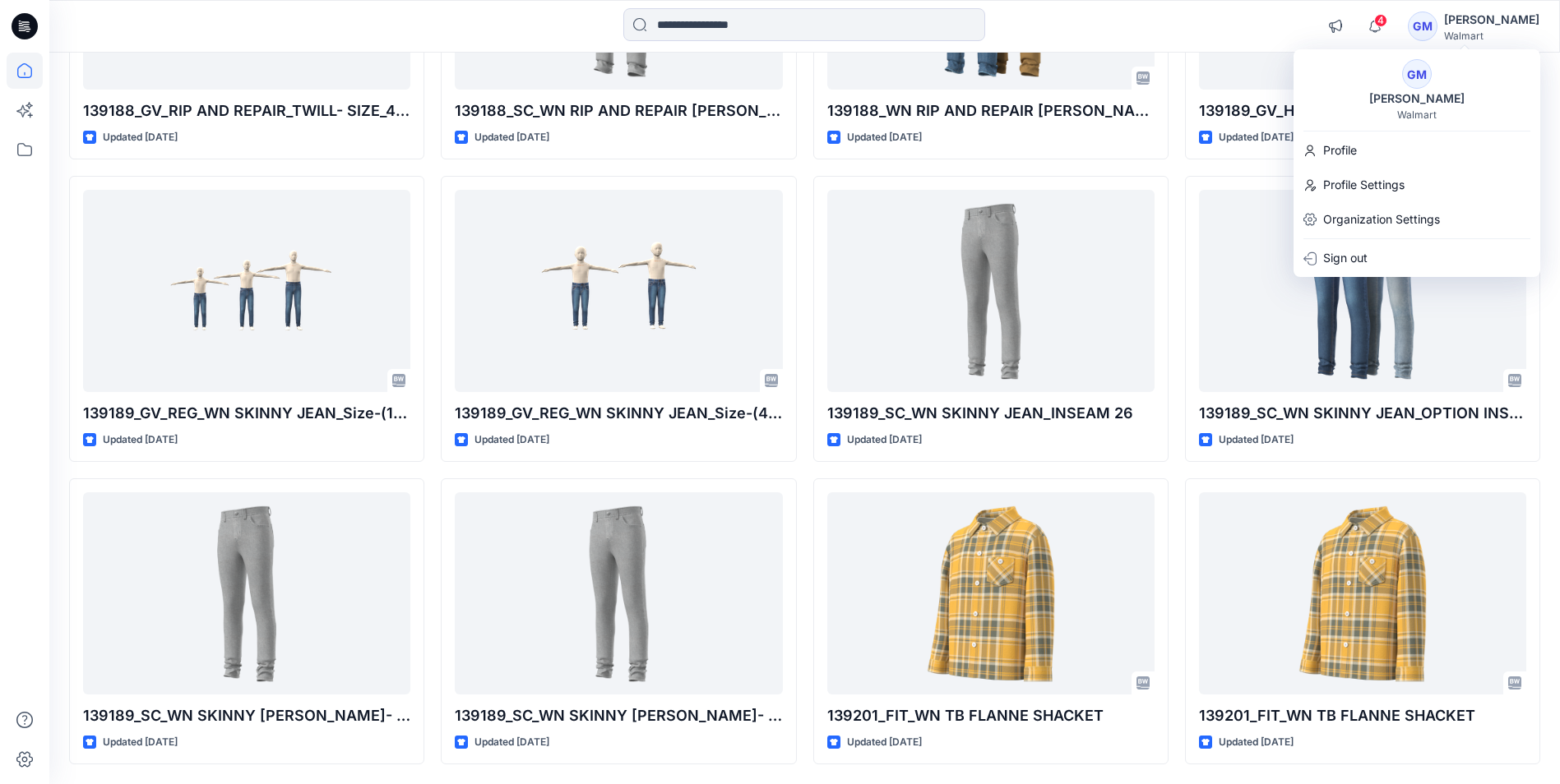
click at [1242, 15] on div "4 Notifications Your style HQ262487_GV_REG_PULL ON SHORTS has been updated with…" at bounding box center [804, 25] width 1510 height 36
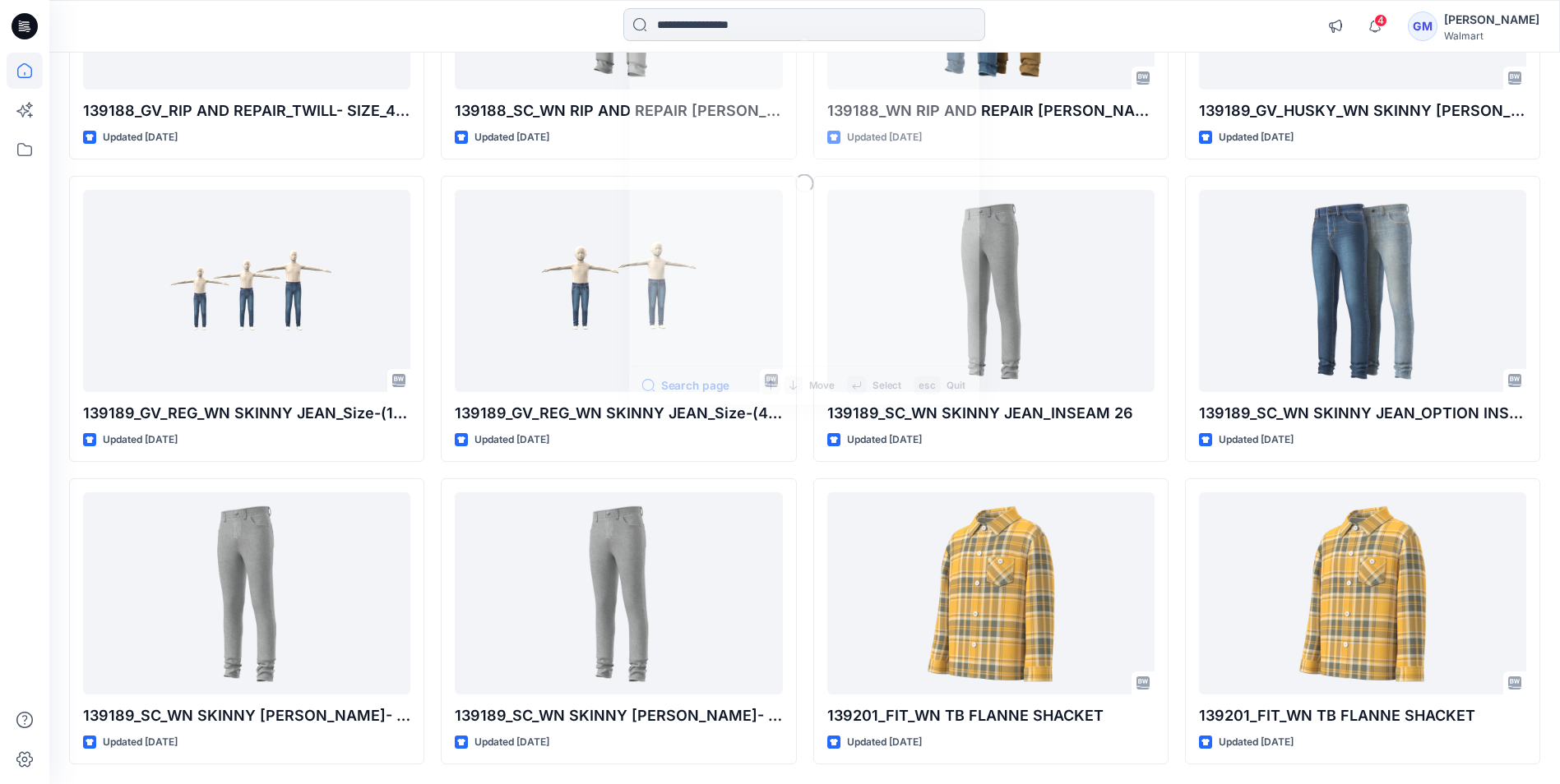
click at [817, 33] on input at bounding box center [805, 24] width 362 height 33
click at [1104, 32] on div at bounding box center [805, 25] width 755 height 36
click at [20, 24] on icon at bounding box center [24, 26] width 26 height 26
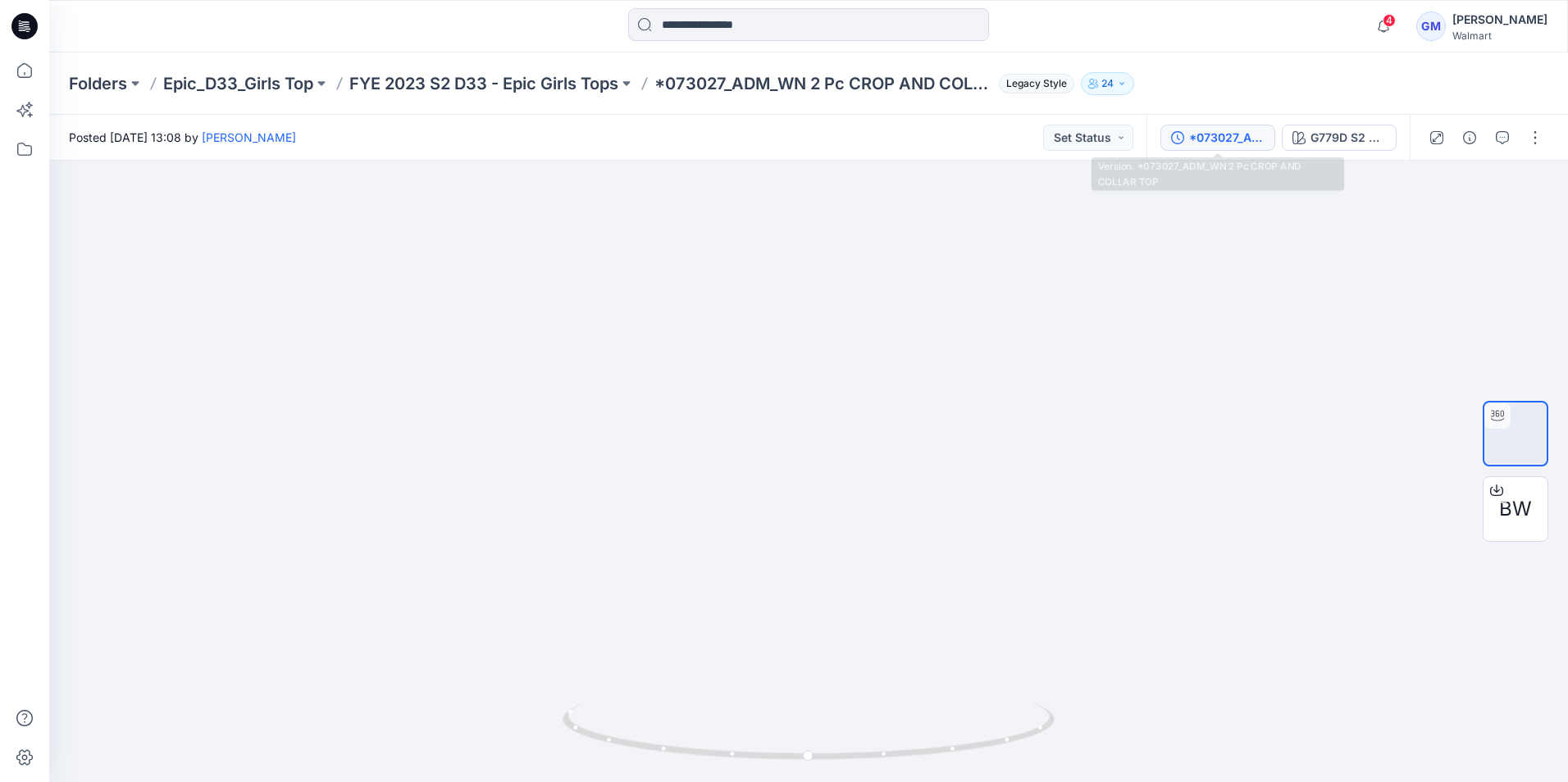
click at [1222, 146] on div "*073027_ADM_WN 2 Pc CROP AND COLLAR TOP" at bounding box center [1227, 137] width 75 height 18
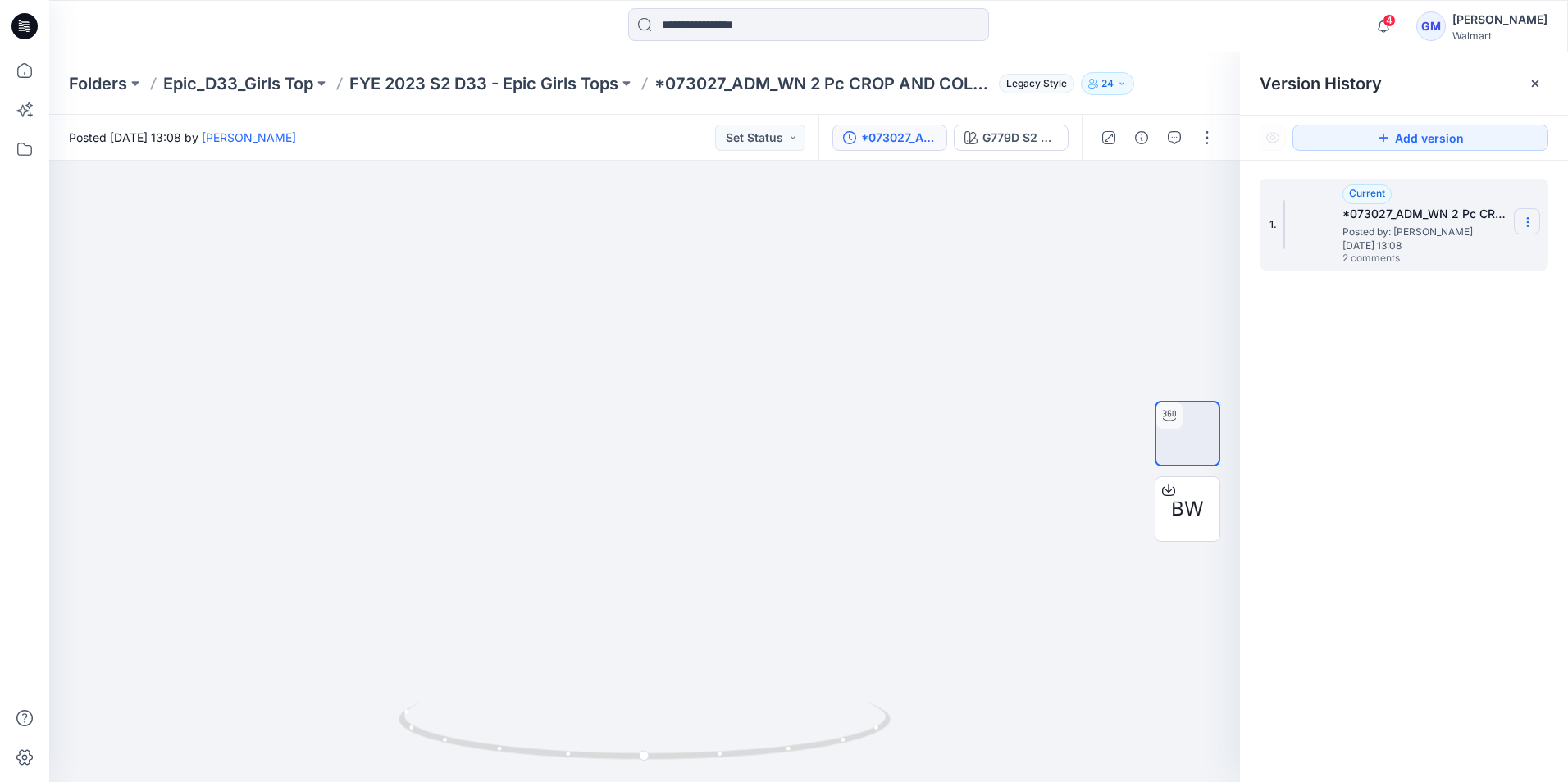
click at [1527, 225] on icon at bounding box center [1528, 222] width 14 height 14
click at [579, 117] on div "Posted Friday, July 09, 2021 13:08 by Gayan Mahawithanalage Set Status" at bounding box center [434, 137] width 770 height 45
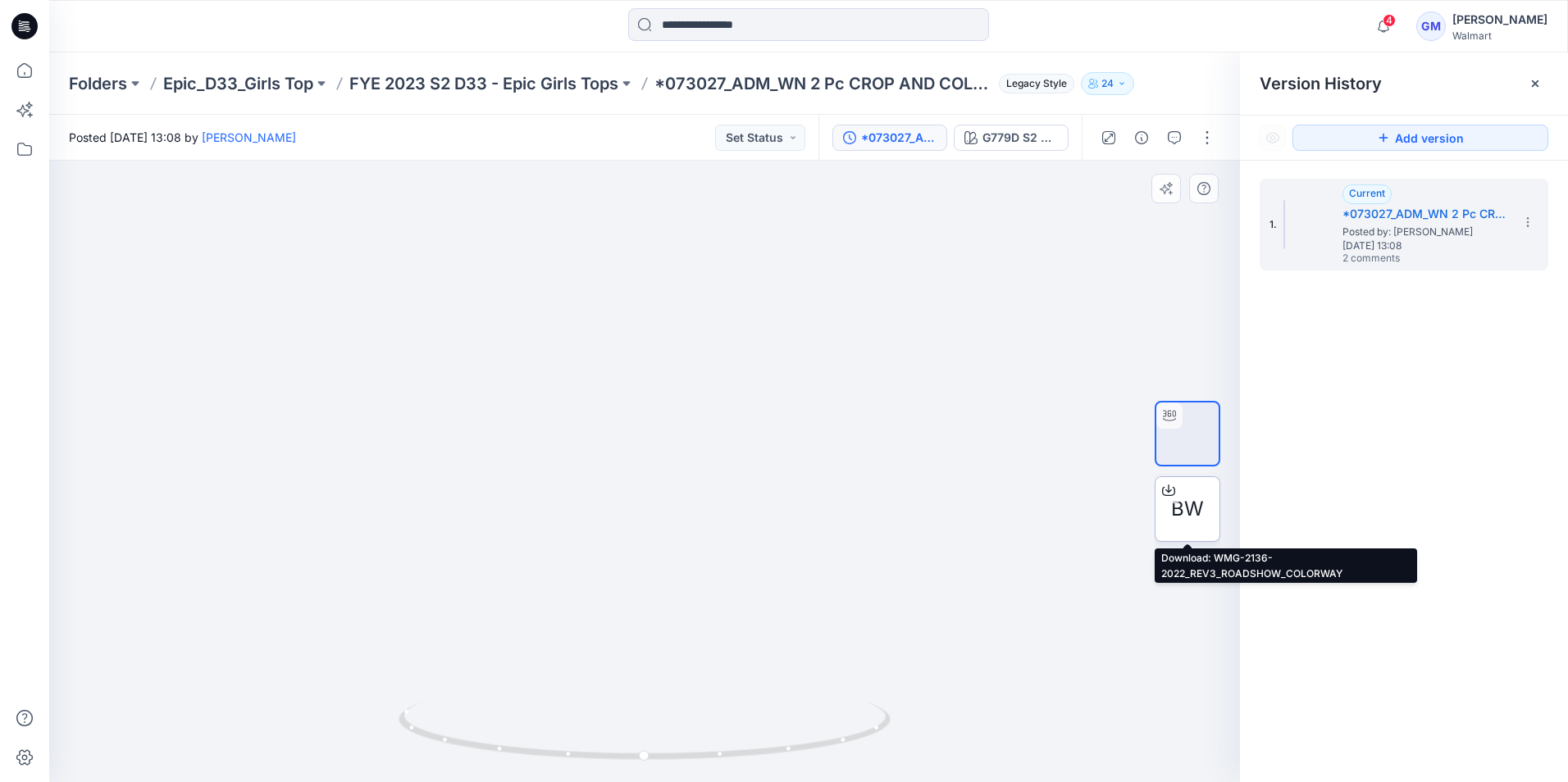
click at [1168, 489] on icon at bounding box center [1168, 489] width 7 height 8
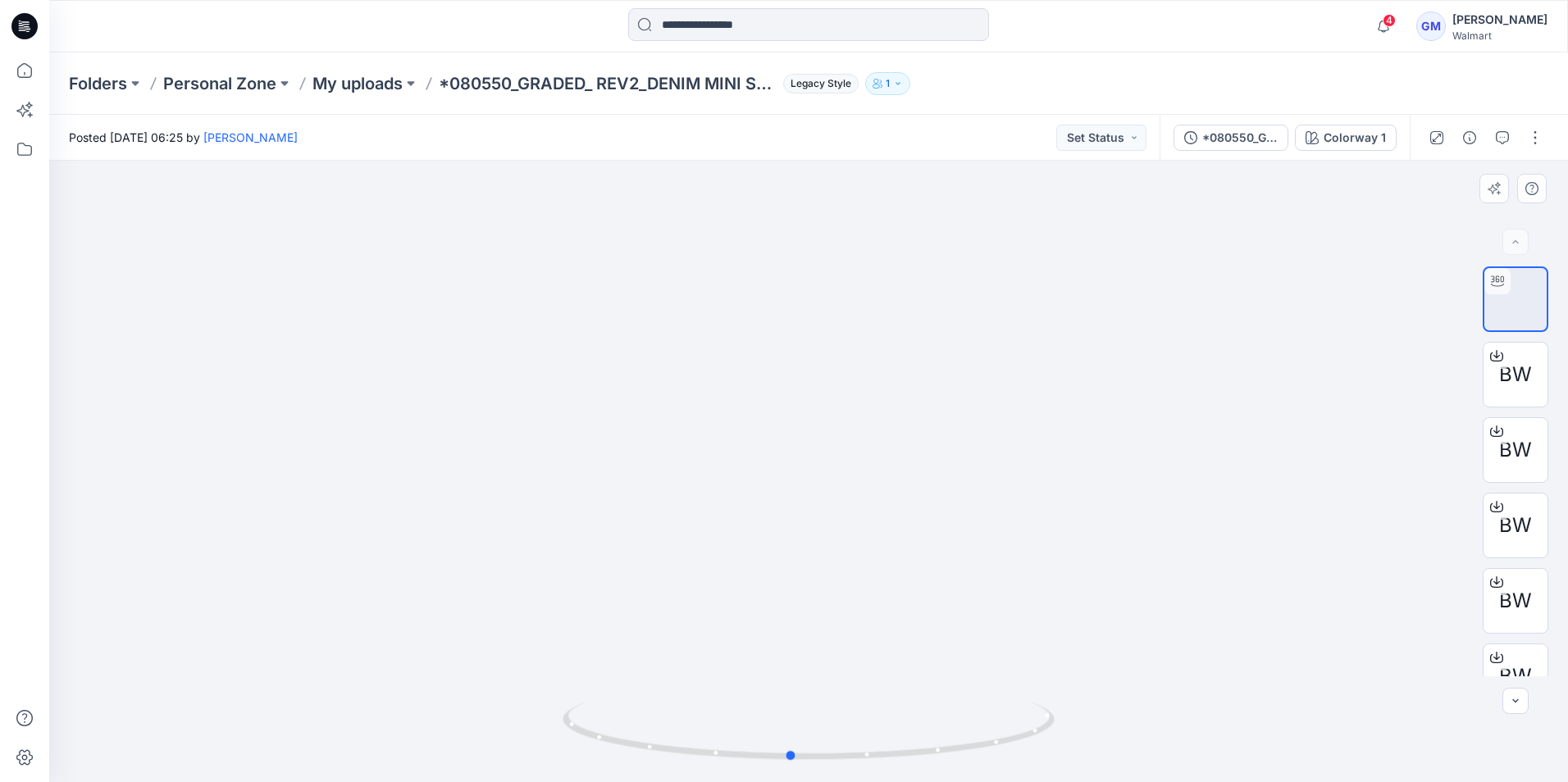
drag, startPoint x: 803, startPoint y: 378, endPoint x: 1277, endPoint y: 460, distance: 481.0
click at [1277, 460] on div at bounding box center [808, 471] width 1519 height 622
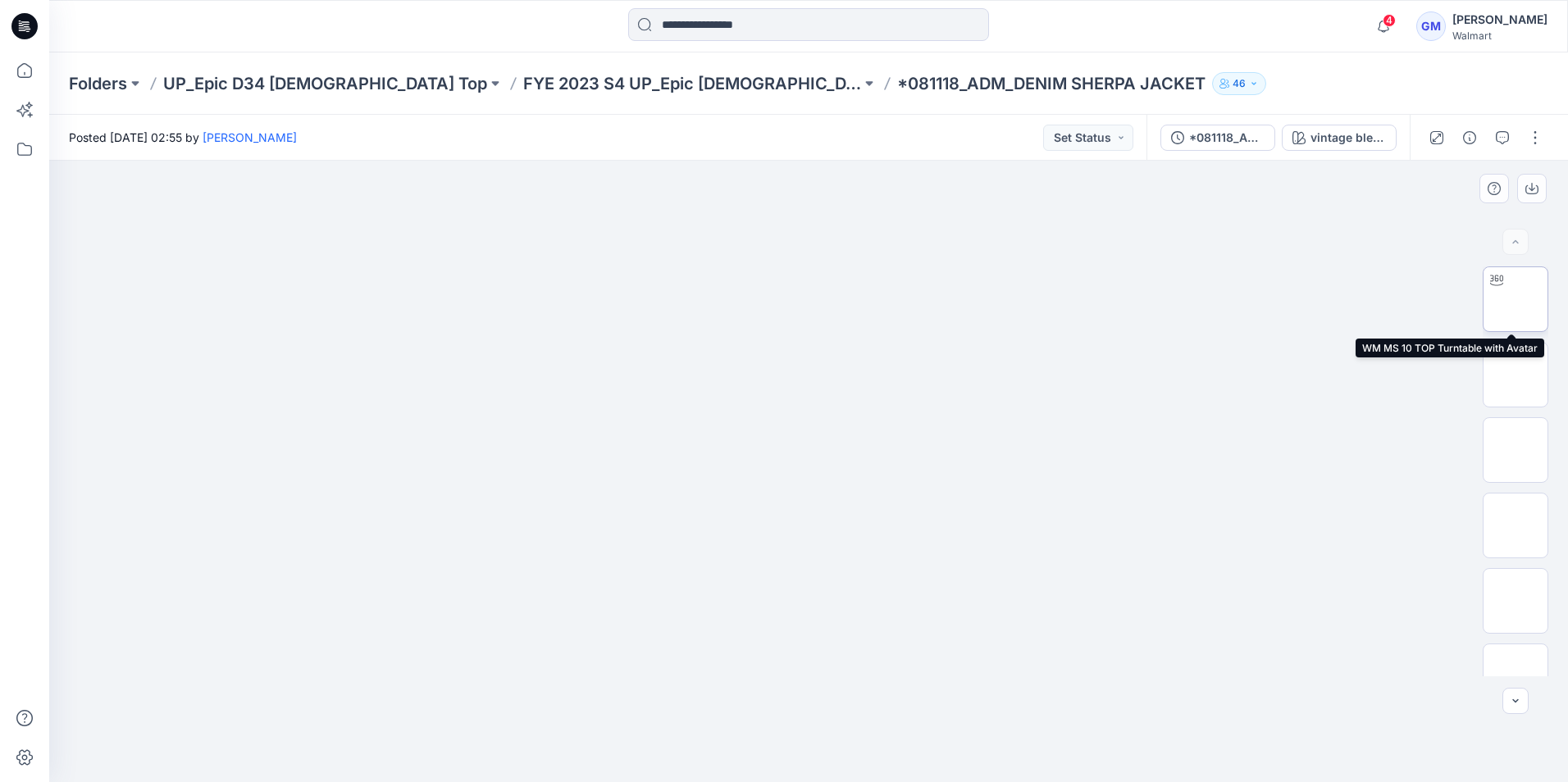
click at [1516, 299] on img at bounding box center [1516, 299] width 0 height 0
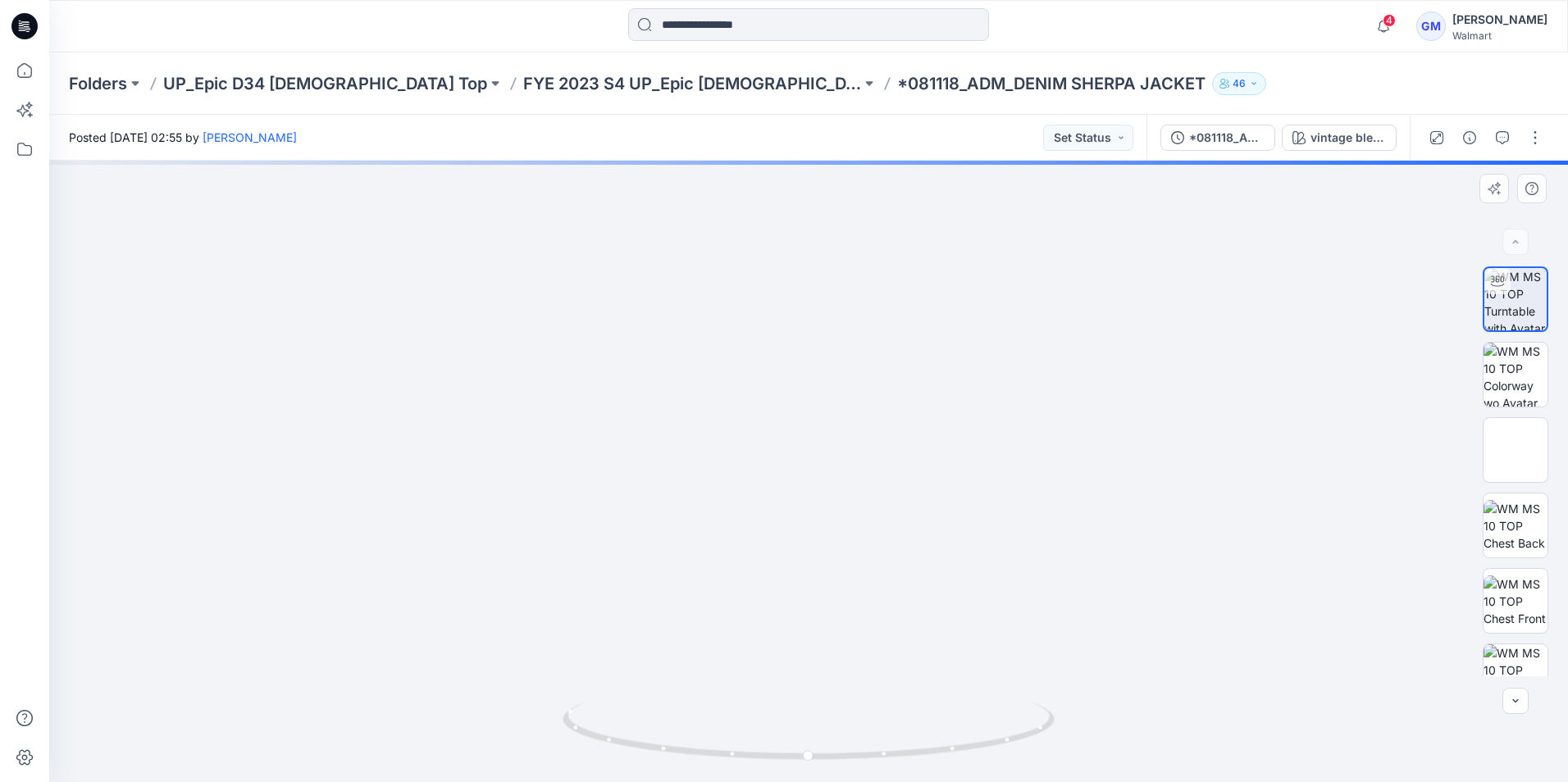
drag, startPoint x: 822, startPoint y: 296, endPoint x: 852, endPoint y: 622, distance: 327.4
click at [867, 628] on img at bounding box center [808, 429] width 1364 height 707
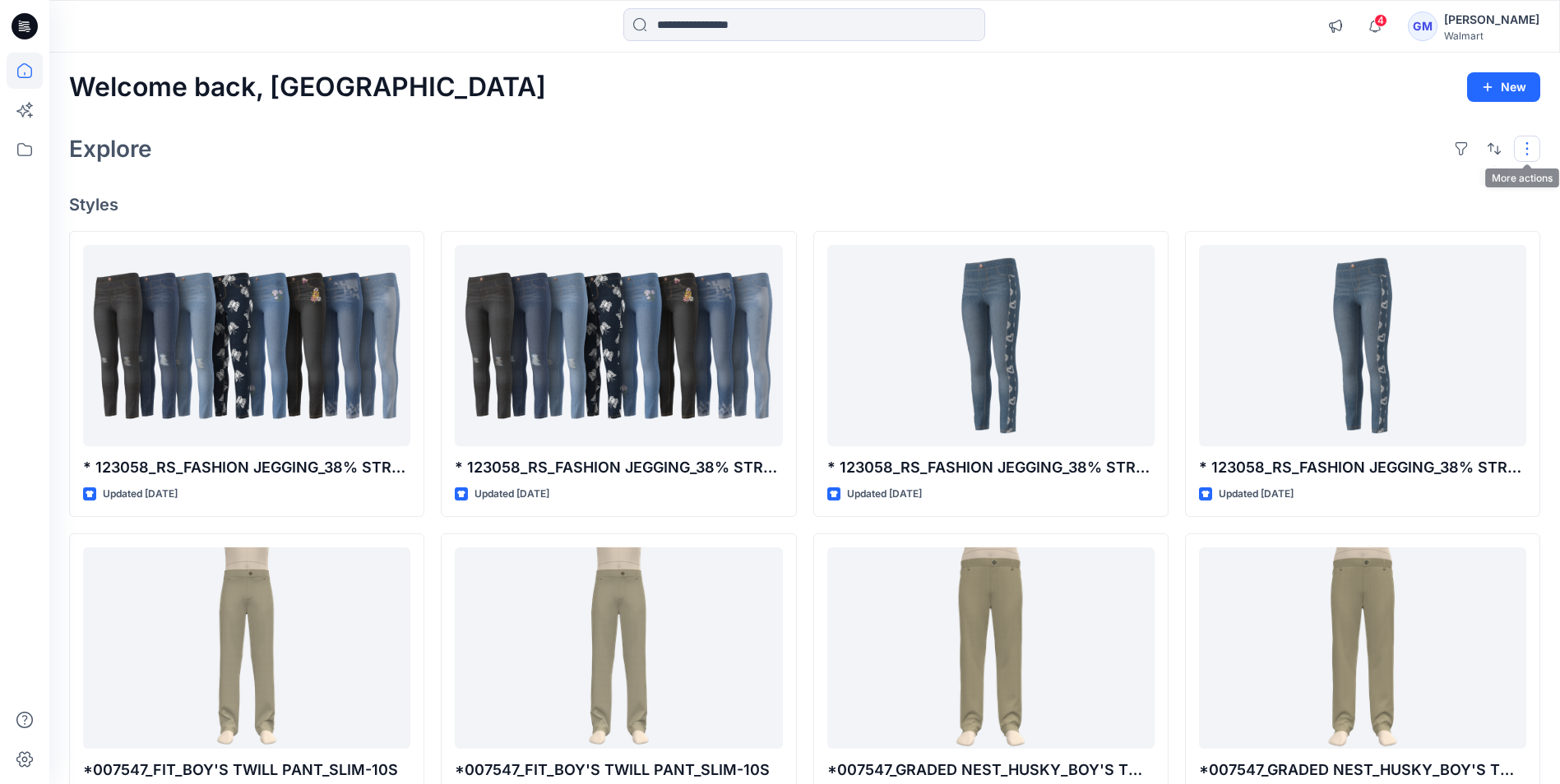
click at [1520, 152] on button "button" at bounding box center [1527, 148] width 26 height 26
